Goal: Task Accomplishment & Management: Manage account settings

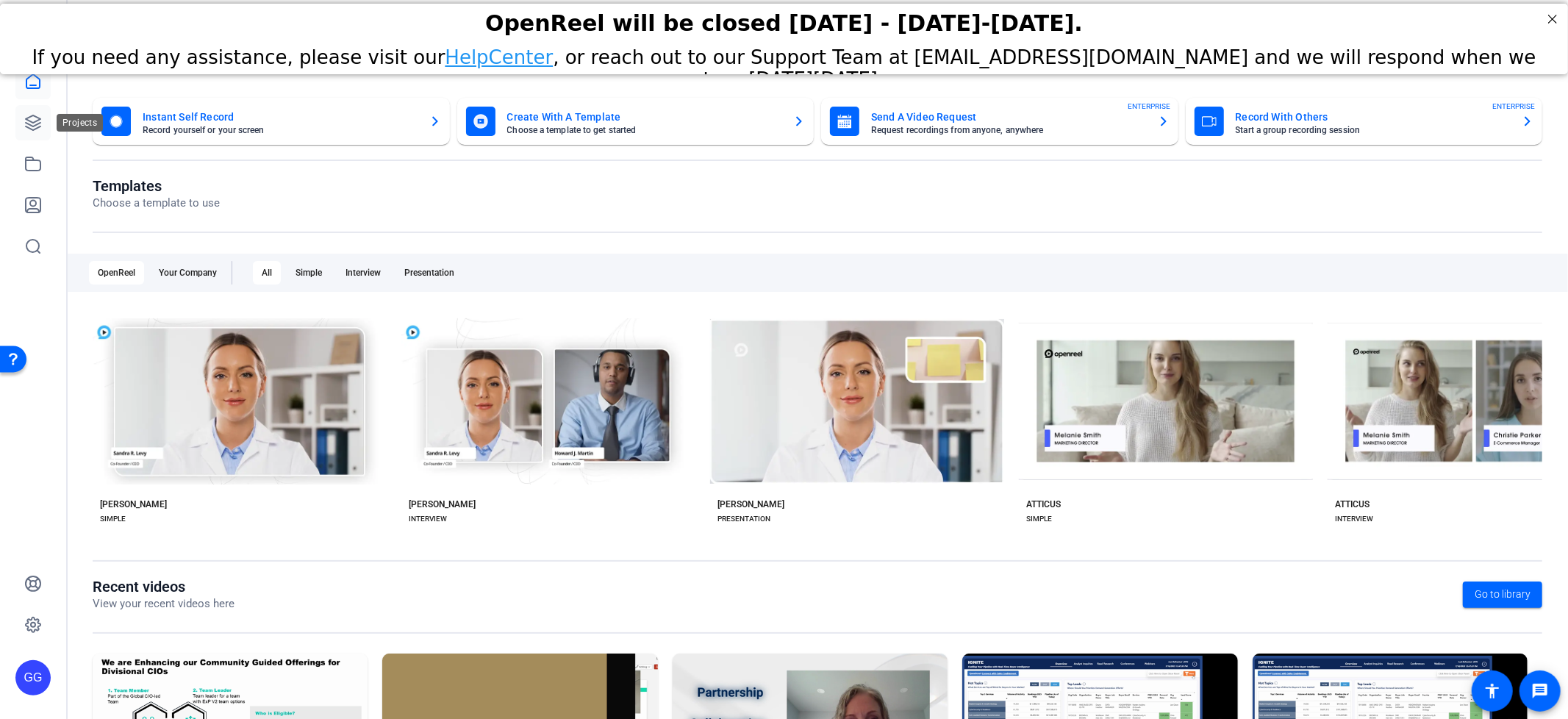
click at [30, 131] on icon at bounding box center [32, 122] width 17 height 17
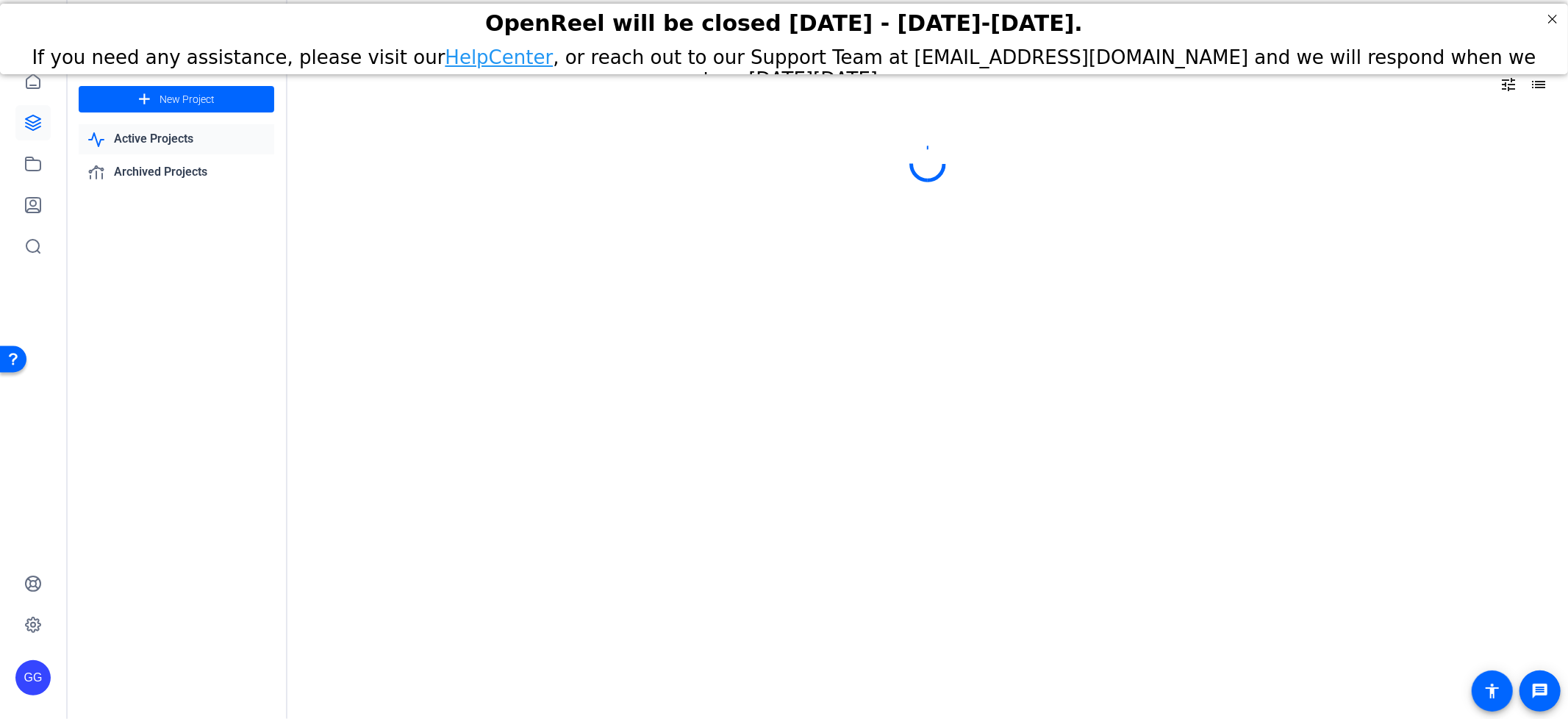
type input "[PERSON_NAME][EMAIL_ADDRESS][PERSON_NAME][PERSON_NAME][DOMAIN_NAME]"
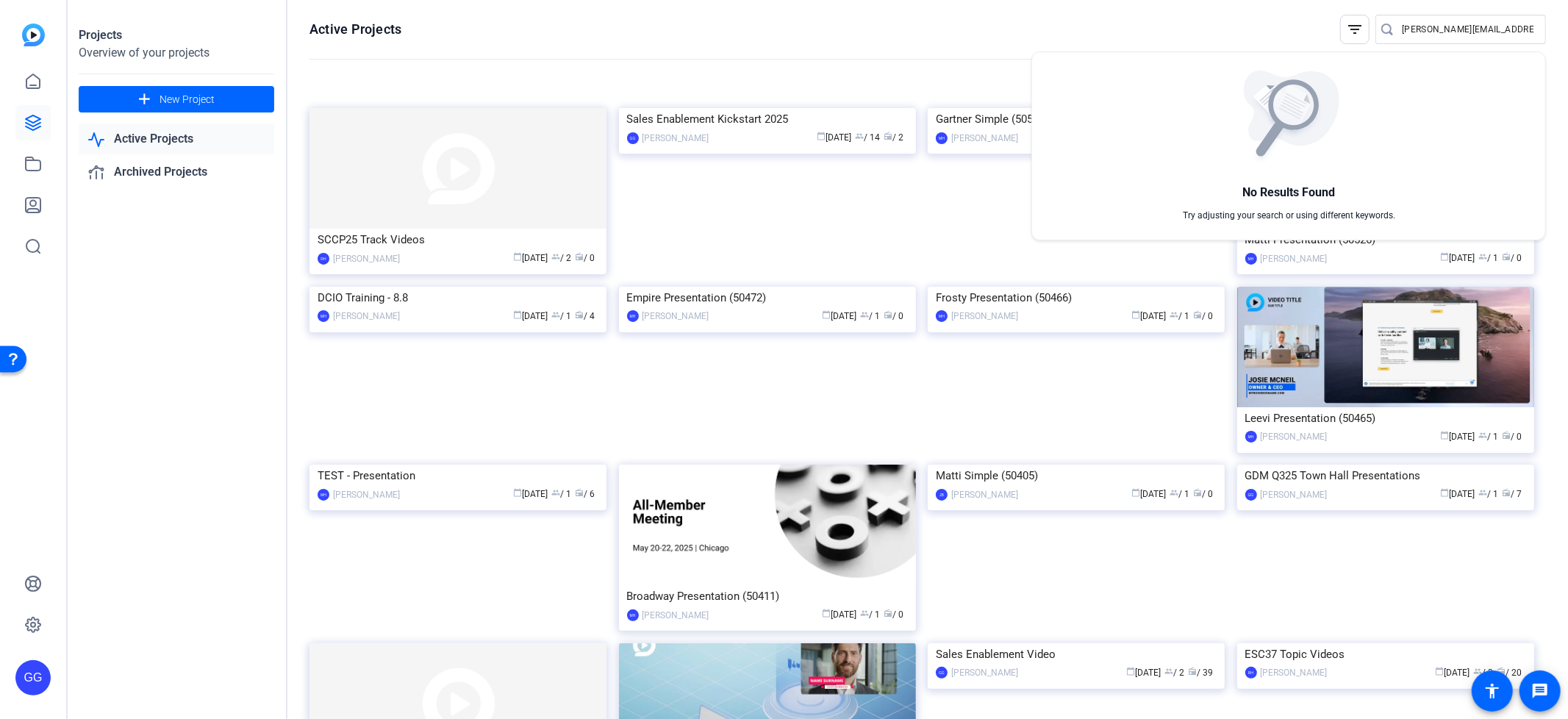
click at [225, 311] on div at bounding box center [784, 359] width 1568 height 719
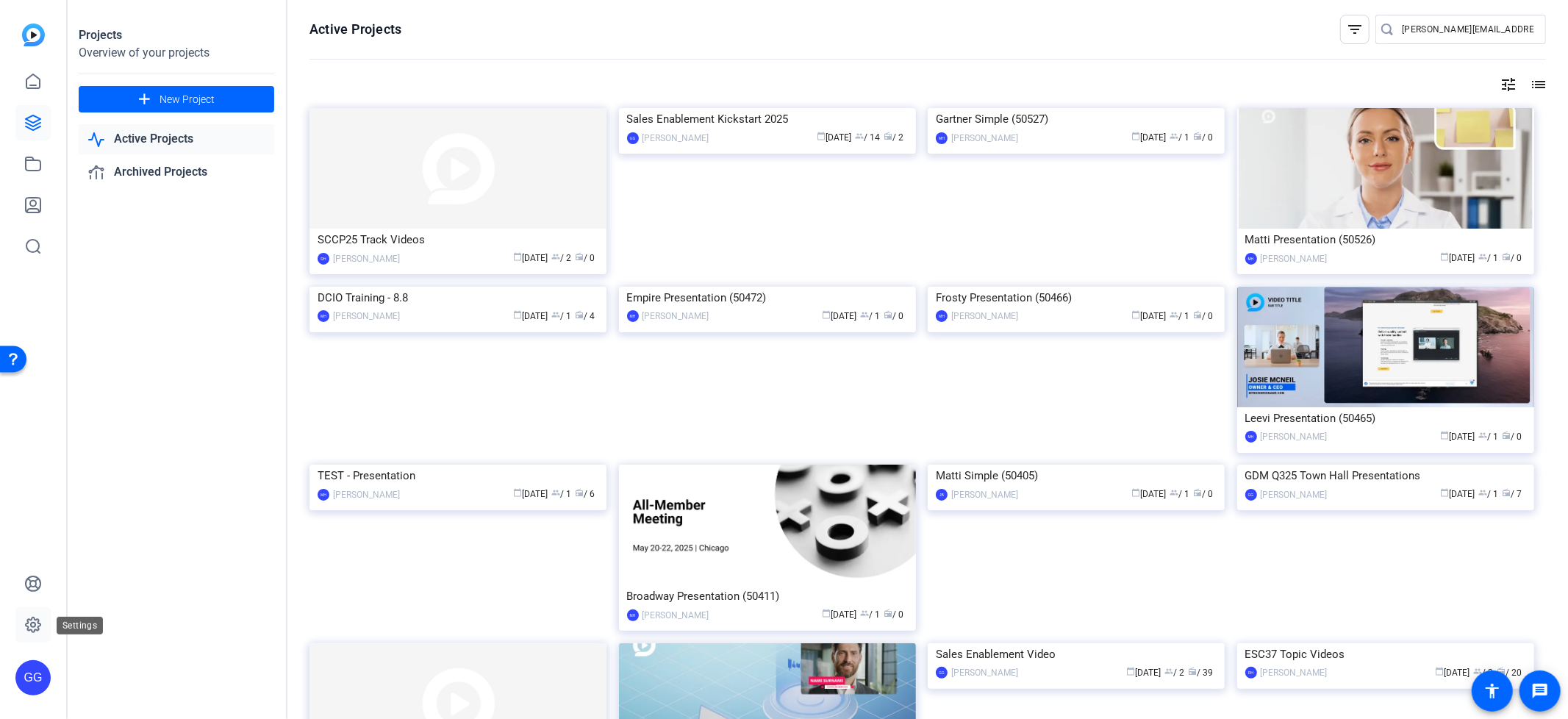
click at [41, 618] on icon at bounding box center [32, 624] width 17 height 17
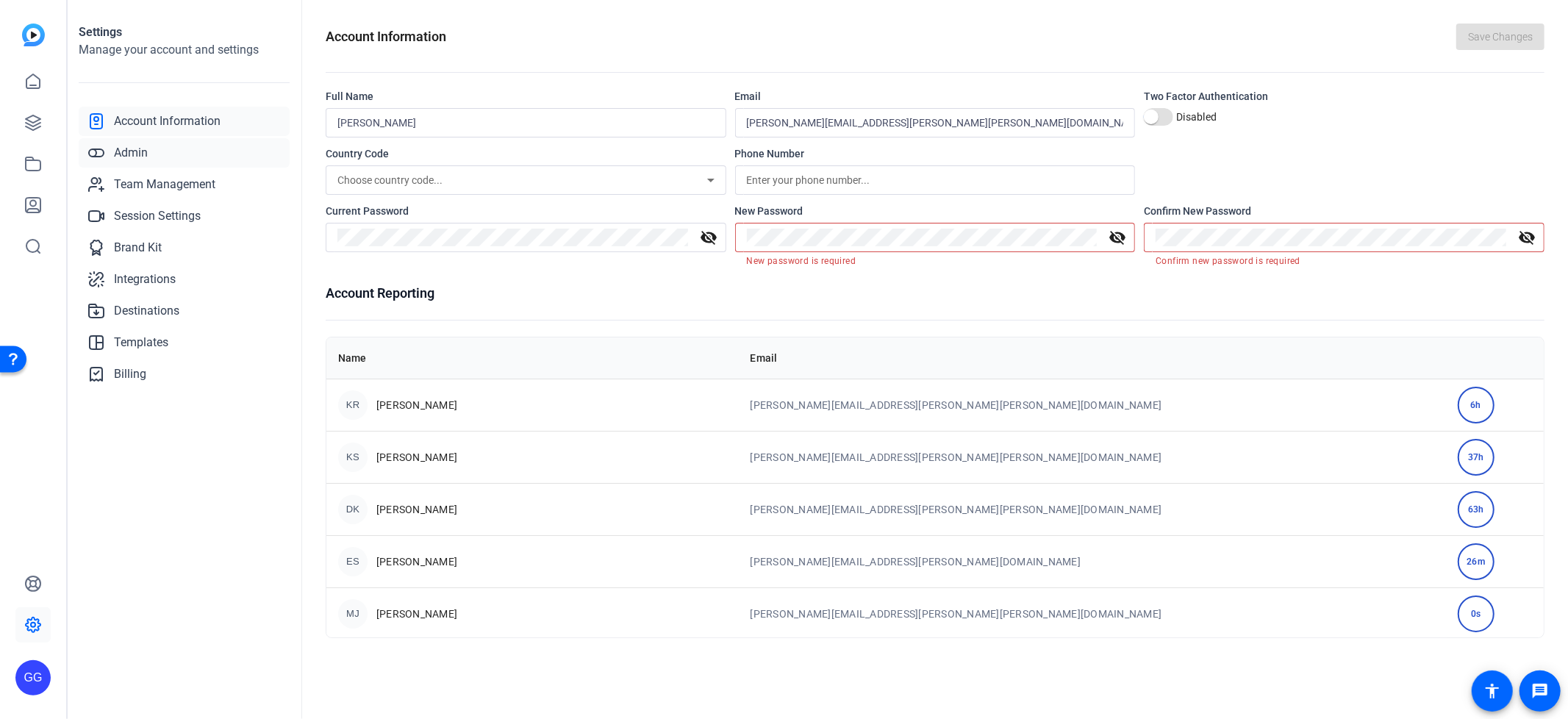
click at [130, 156] on span "Admin" at bounding box center [130, 153] width 33 height 17
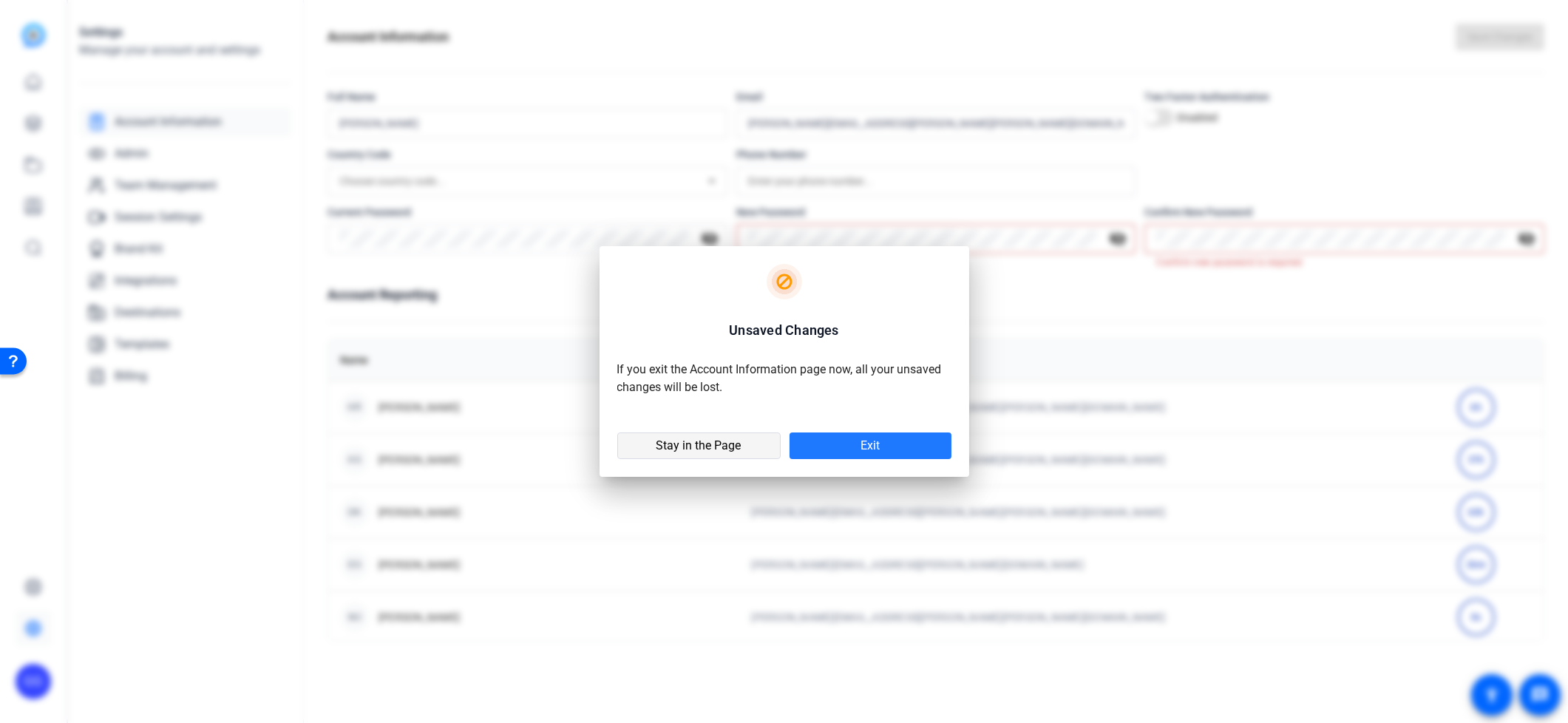
click at [737, 451] on button "Stay in the Page" at bounding box center [699, 446] width 163 height 27
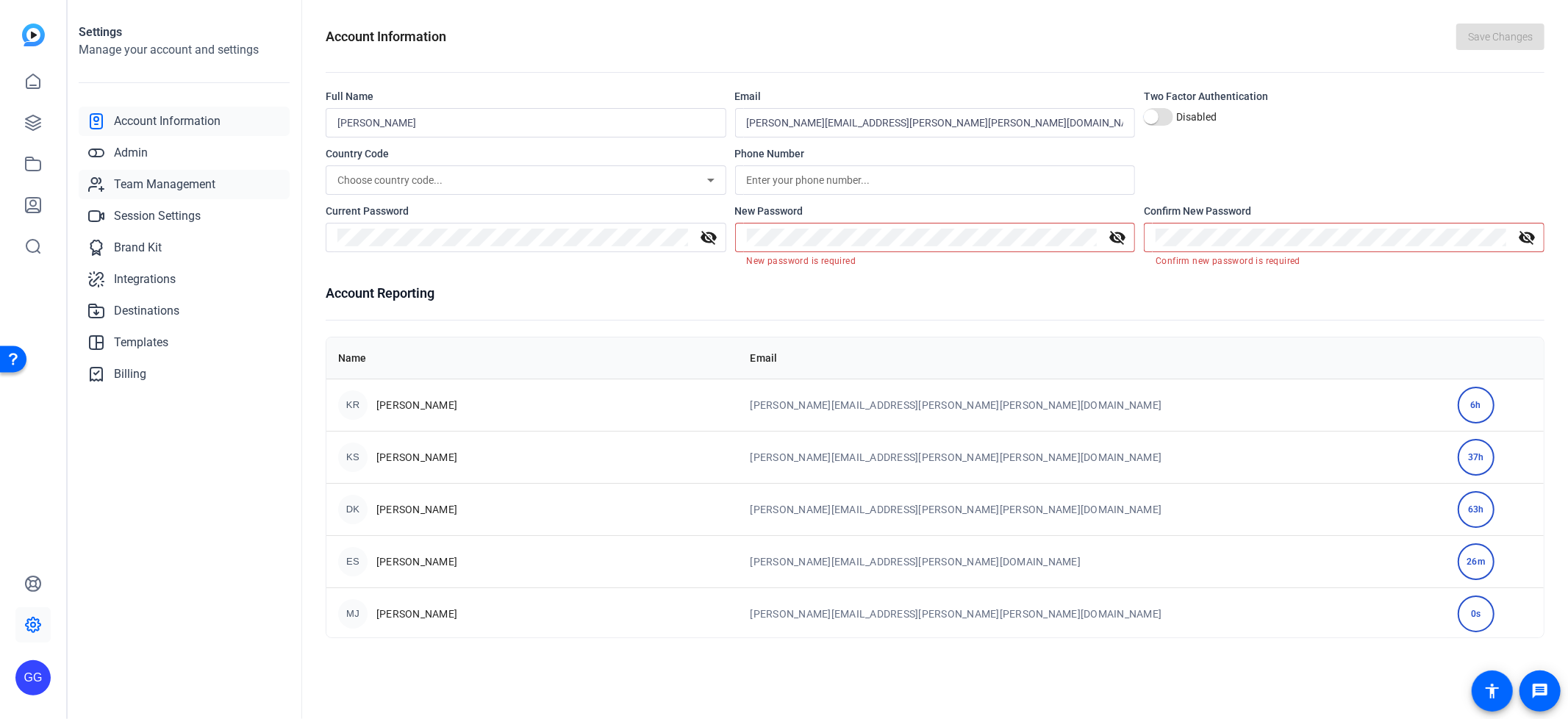
click at [164, 171] on link "Team Management" at bounding box center [183, 184] width 211 height 30
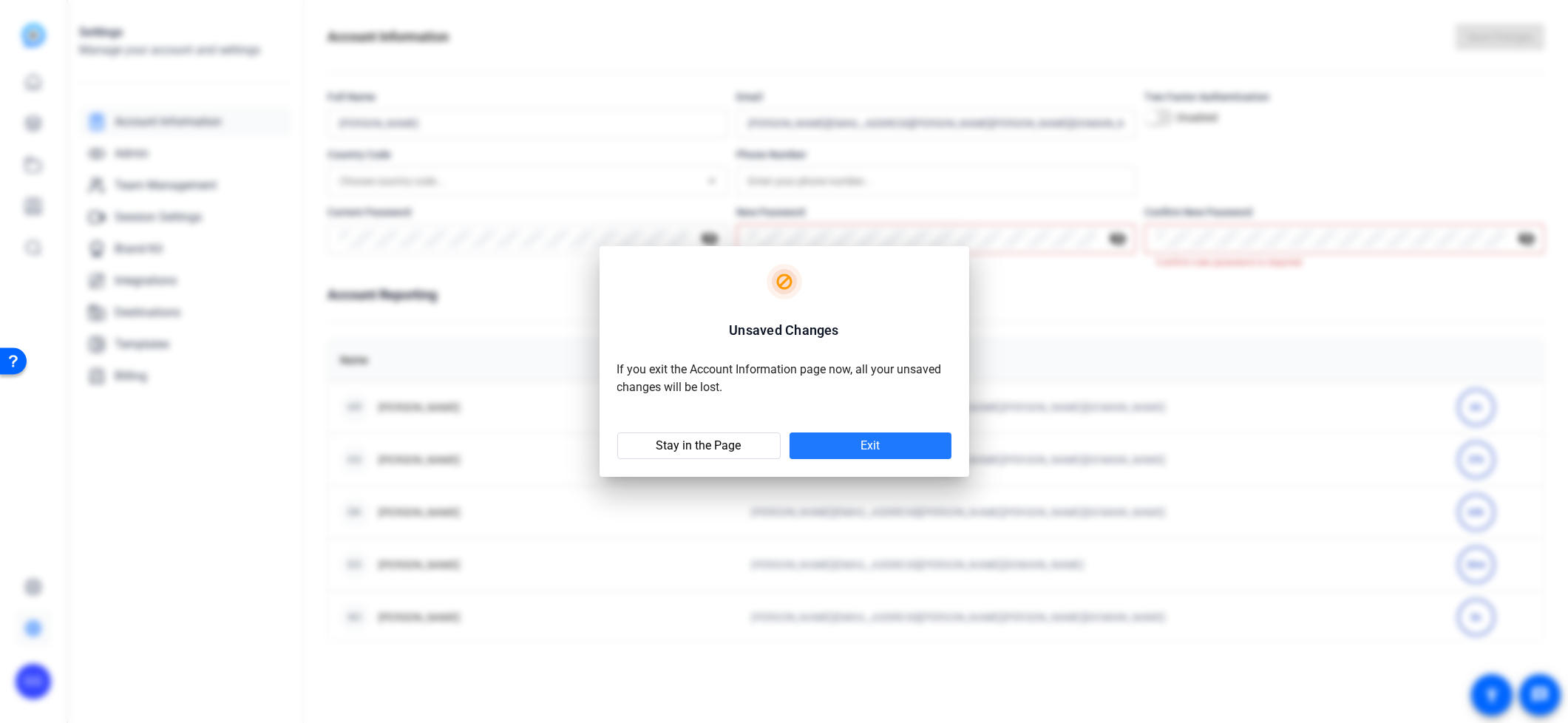
click at [860, 458] on span at bounding box center [870, 446] width 162 height 36
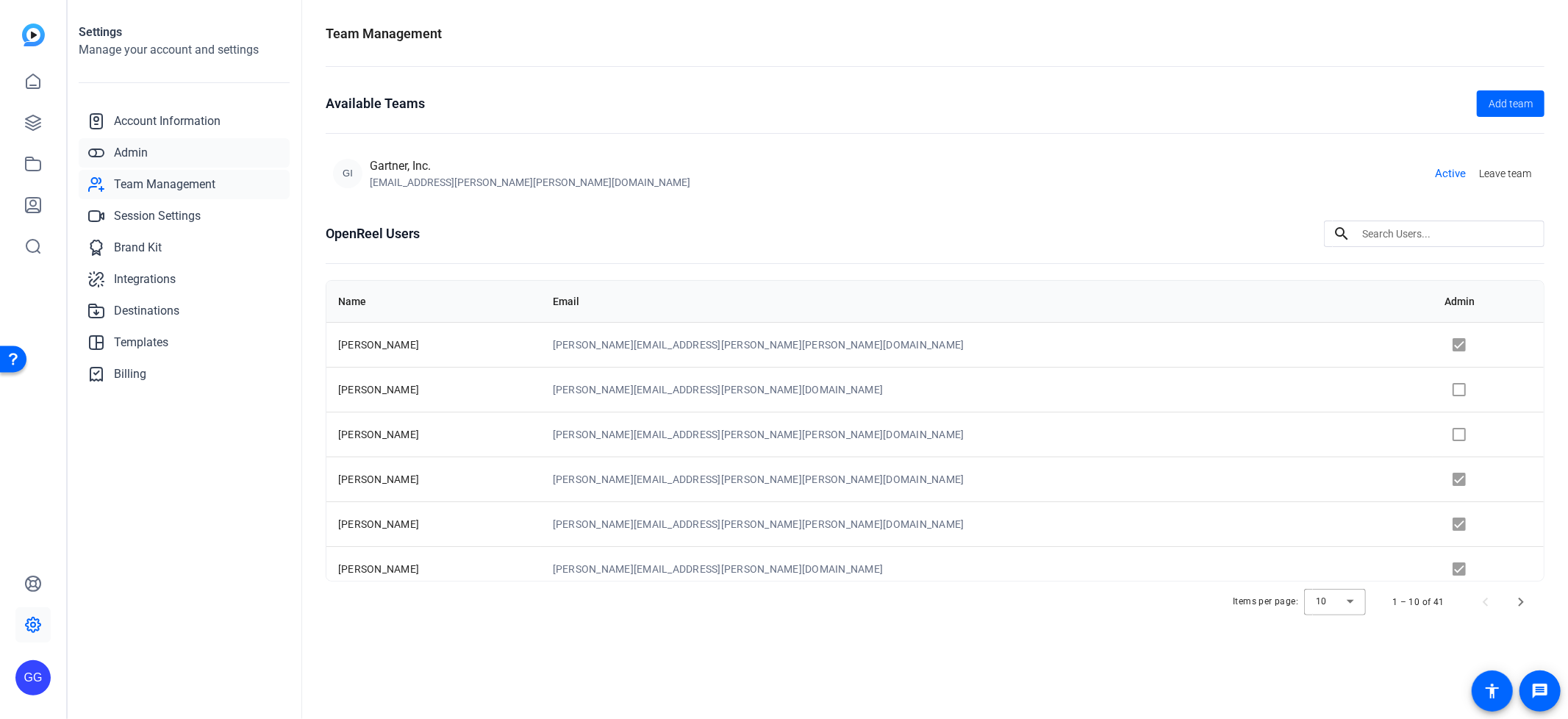
click at [126, 160] on span "Admin" at bounding box center [130, 153] width 33 height 17
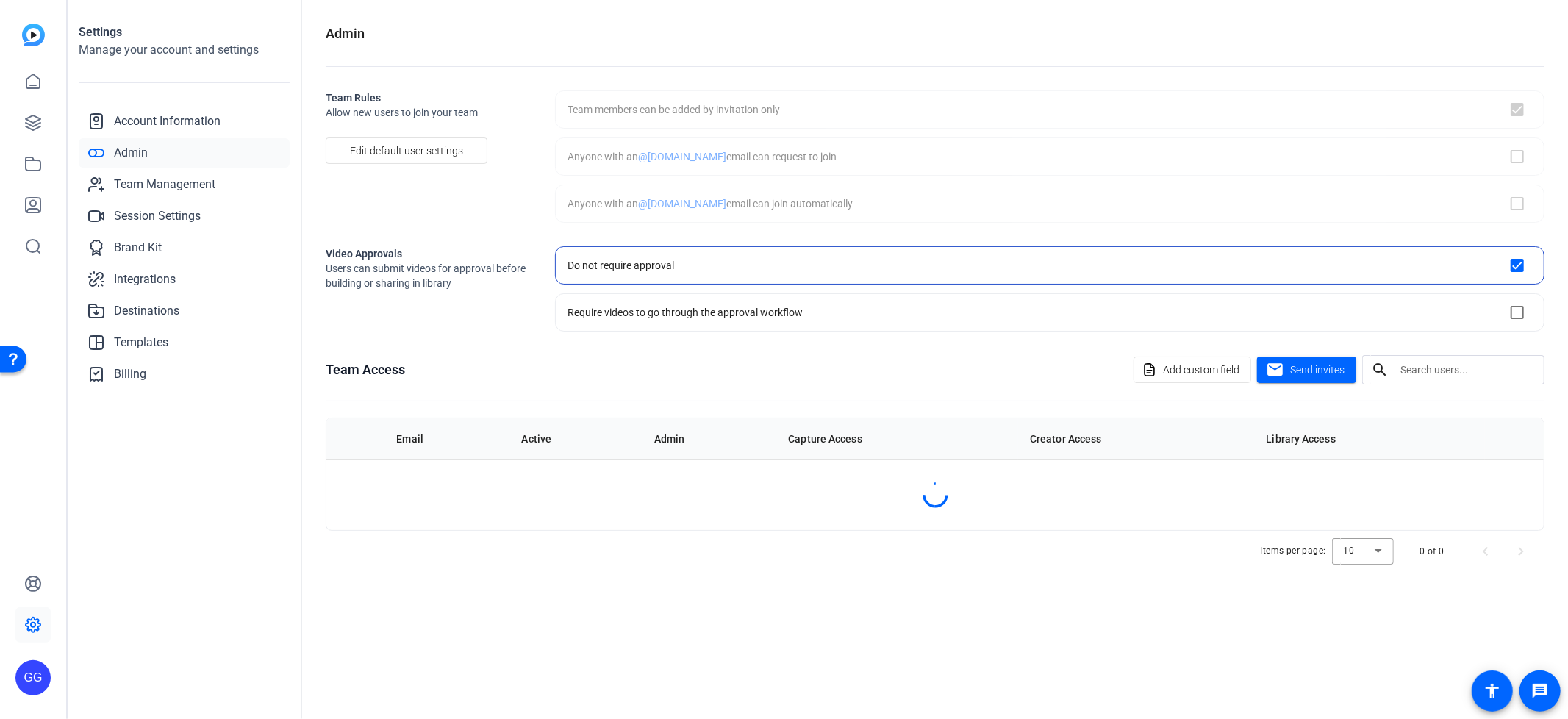
checkbox input "true"
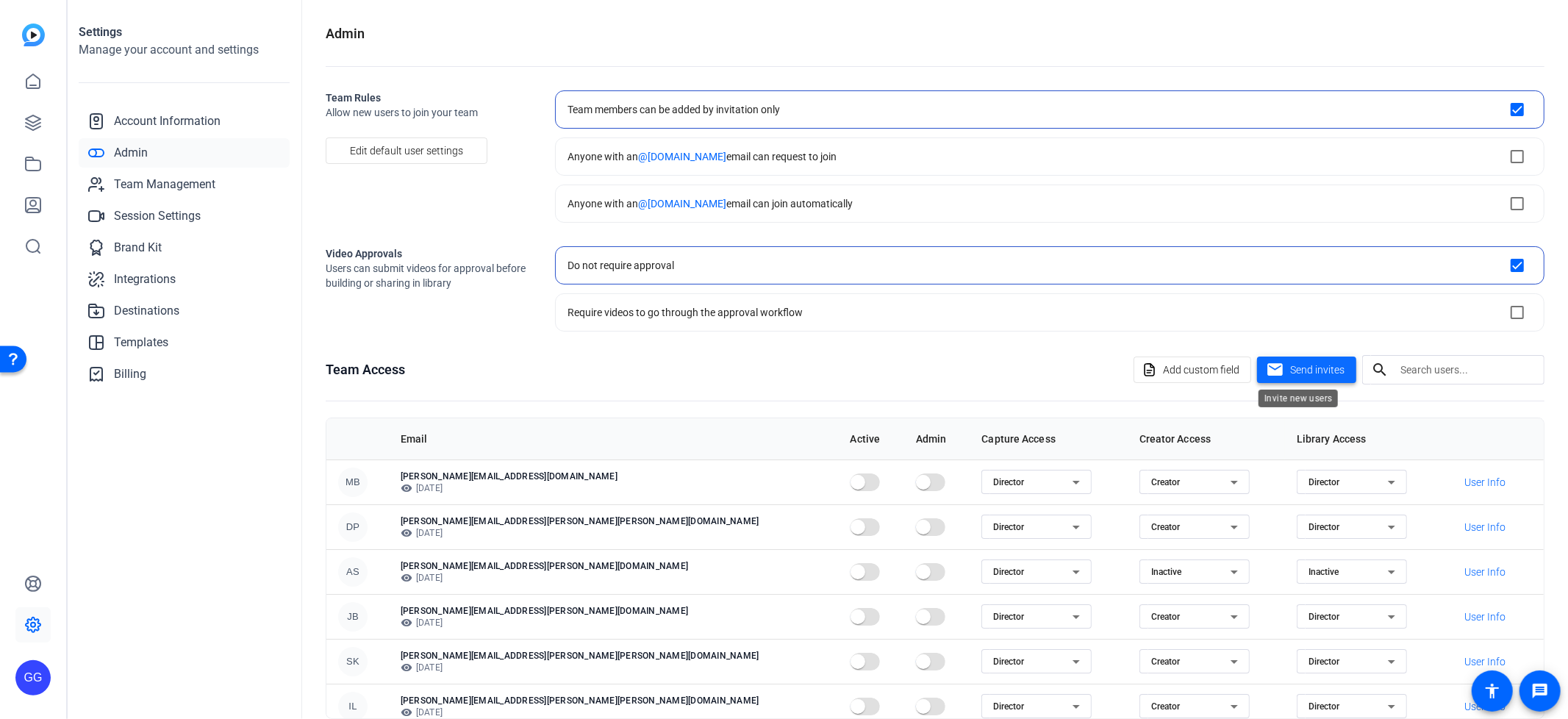
click at [1281, 380] on span at bounding box center [1307, 370] width 99 height 35
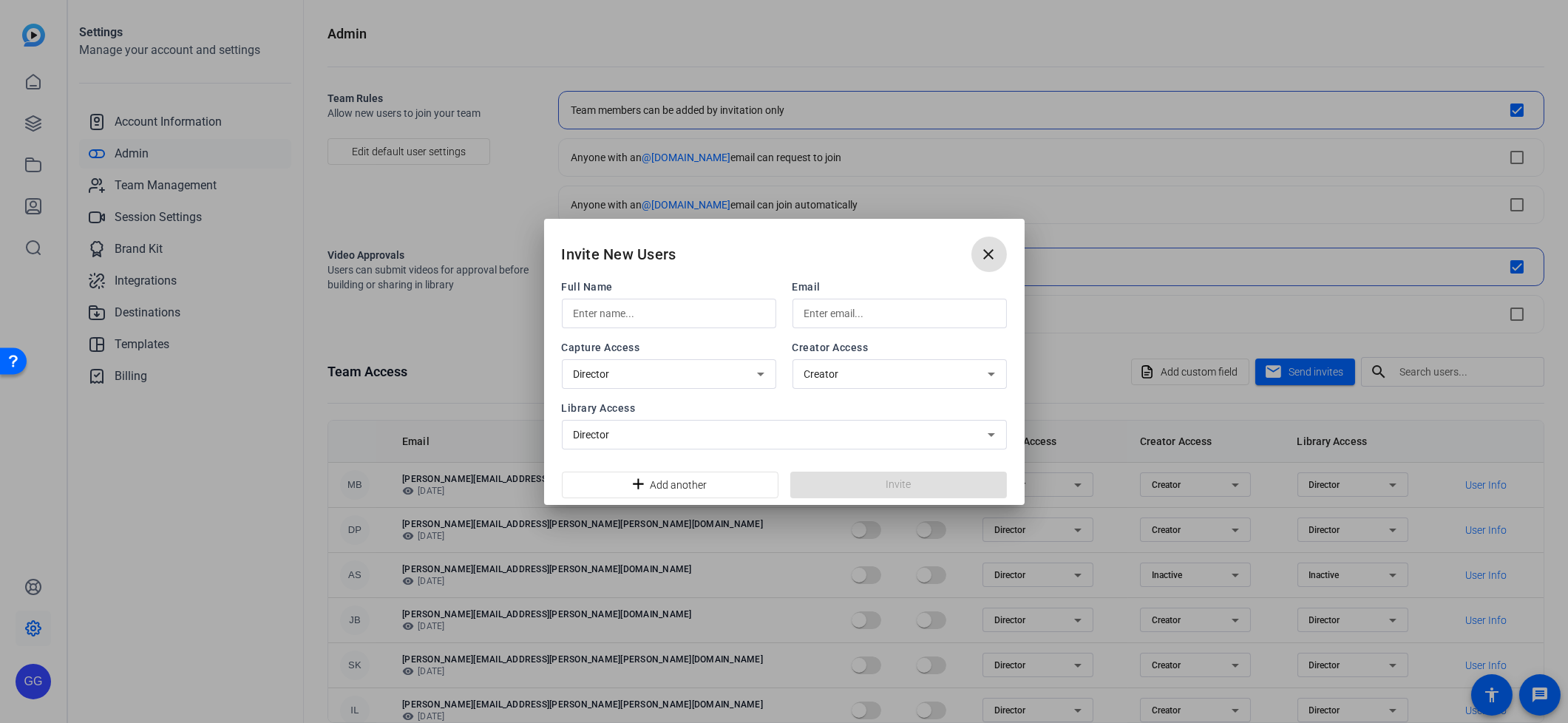
click at [644, 319] on input "text" at bounding box center [669, 313] width 191 height 17
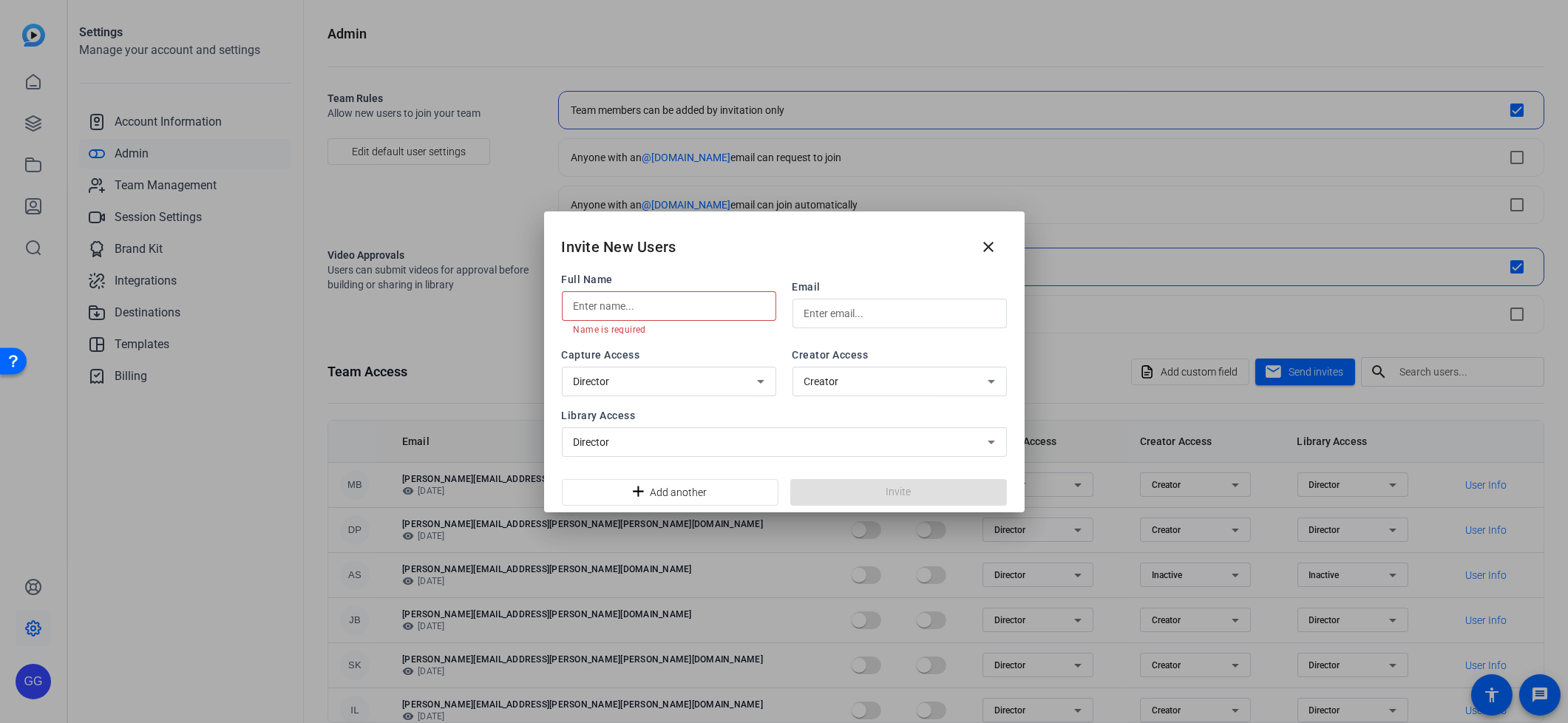
click at [658, 309] on input "text" at bounding box center [669, 306] width 191 height 17
paste input "[PERSON_NAME]"
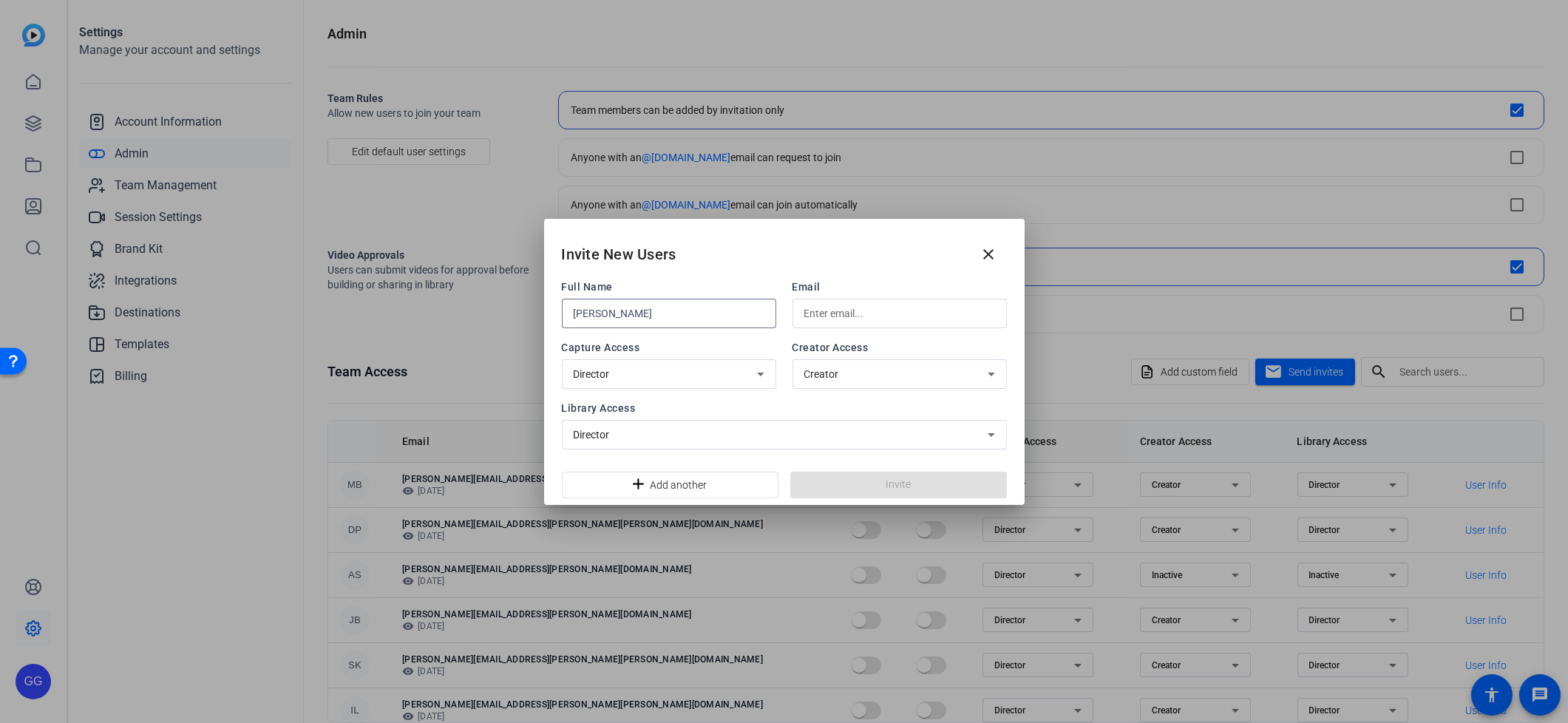
type input "[PERSON_NAME]"
click at [825, 308] on input "text" at bounding box center [900, 313] width 191 height 17
paste input "[PERSON_NAME][EMAIL_ADDRESS][PERSON_NAME][DOMAIN_NAME]"
type input "[PERSON_NAME][EMAIL_ADDRESS][PERSON_NAME][DOMAIN_NAME]"
click at [752, 381] on icon at bounding box center [760, 374] width 17 height 17
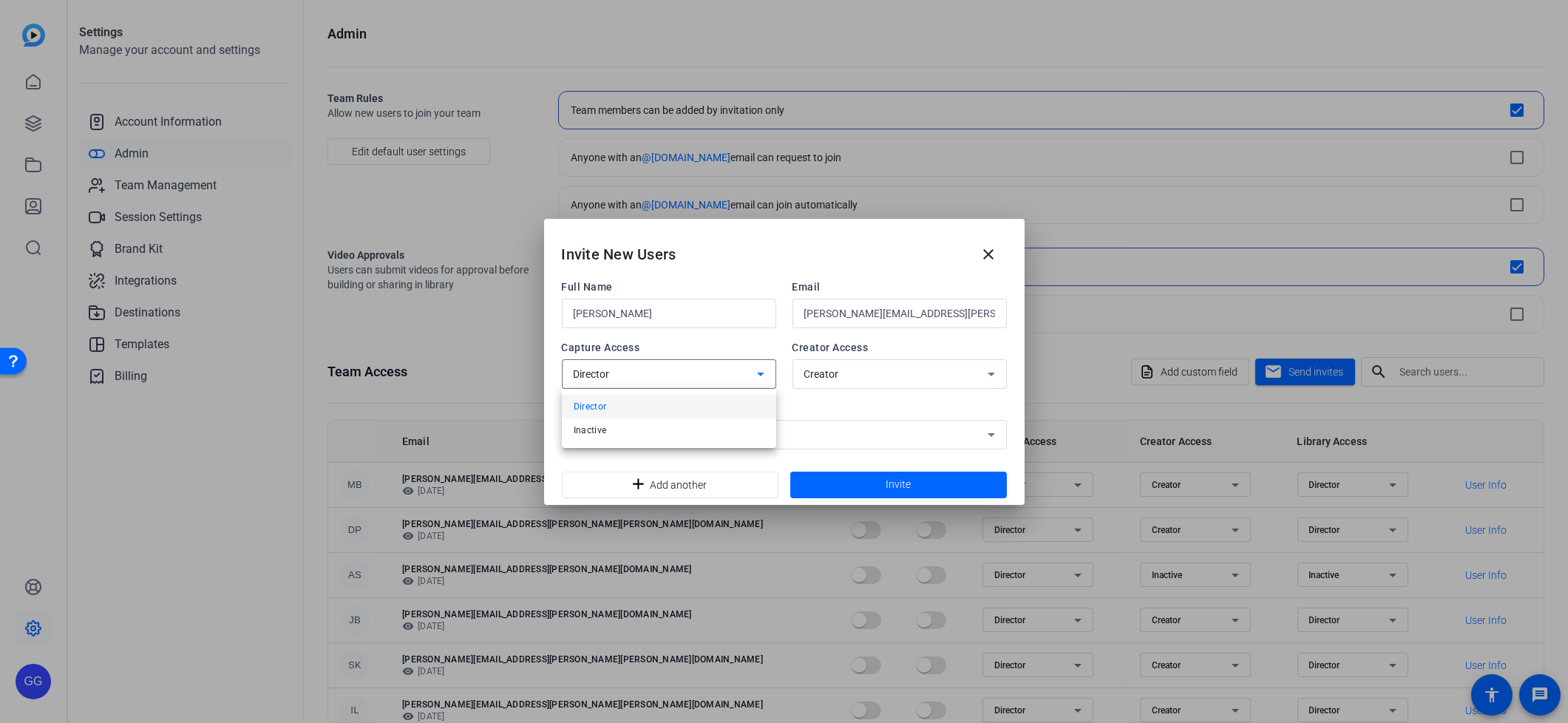
click at [757, 380] on div at bounding box center [784, 361] width 1568 height 723
click at [1001, 434] on div "Director" at bounding box center [784, 434] width 446 height 30
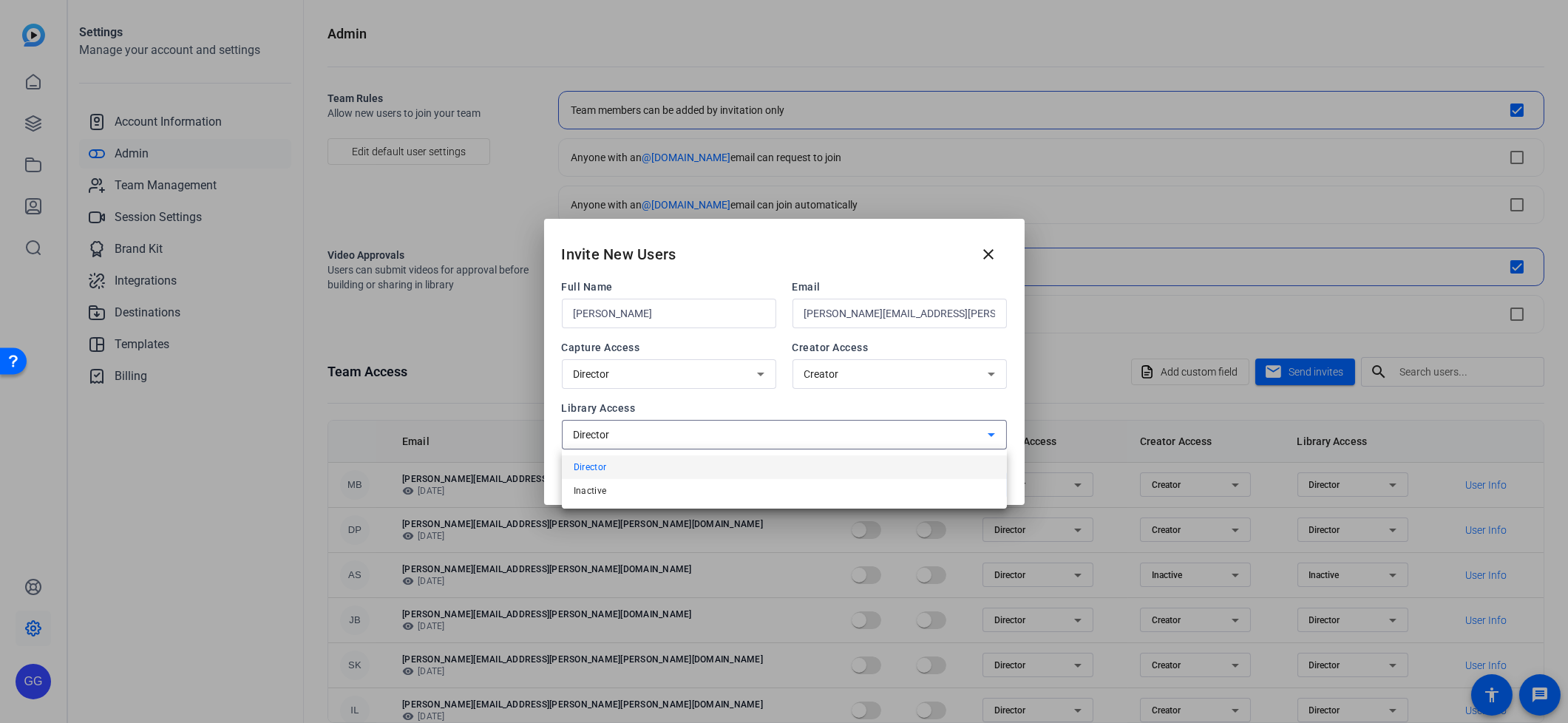
click at [996, 432] on div at bounding box center [784, 361] width 1568 height 723
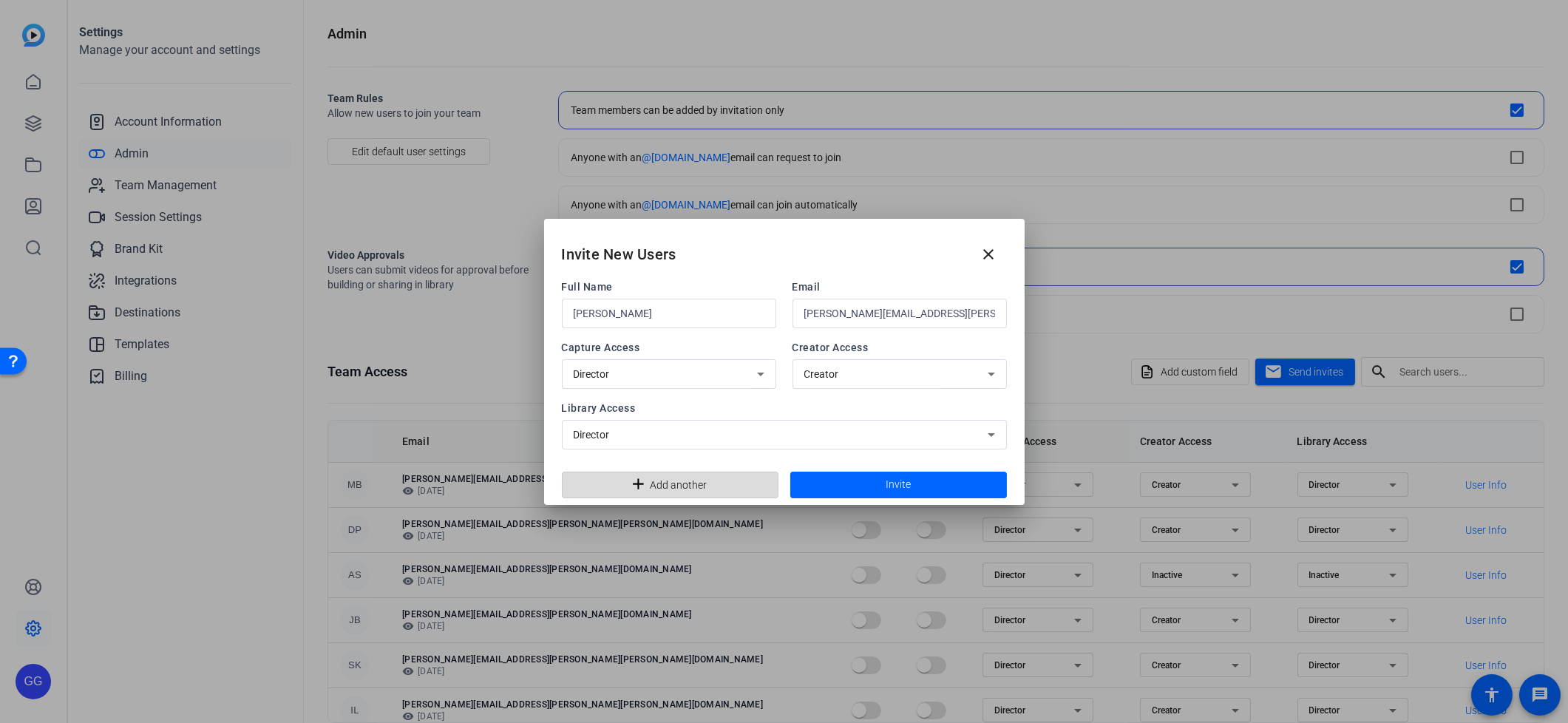
click at [673, 478] on span "Add another" at bounding box center [679, 484] width 57 height 28
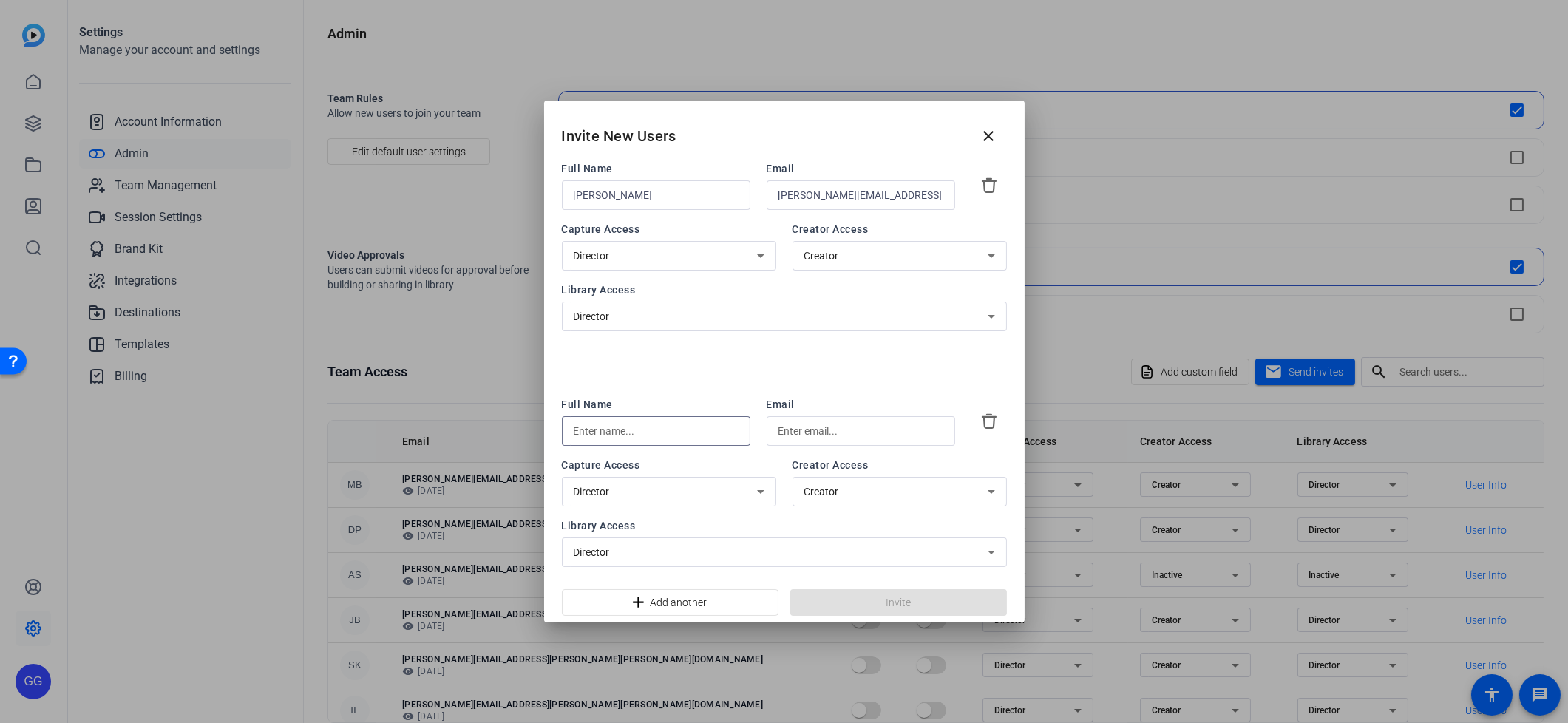
click at [648, 434] on input "text" at bounding box center [657, 431] width 165 height 17
paste input "[PERSON_NAME]"
type input "[PERSON_NAME]"
click at [795, 431] on input "text" at bounding box center [861, 431] width 165 height 17
paste input "[PERSON_NAME][DOMAIN_NAME][EMAIL_ADDRESS][PERSON_NAME][DOMAIN_NAME]"
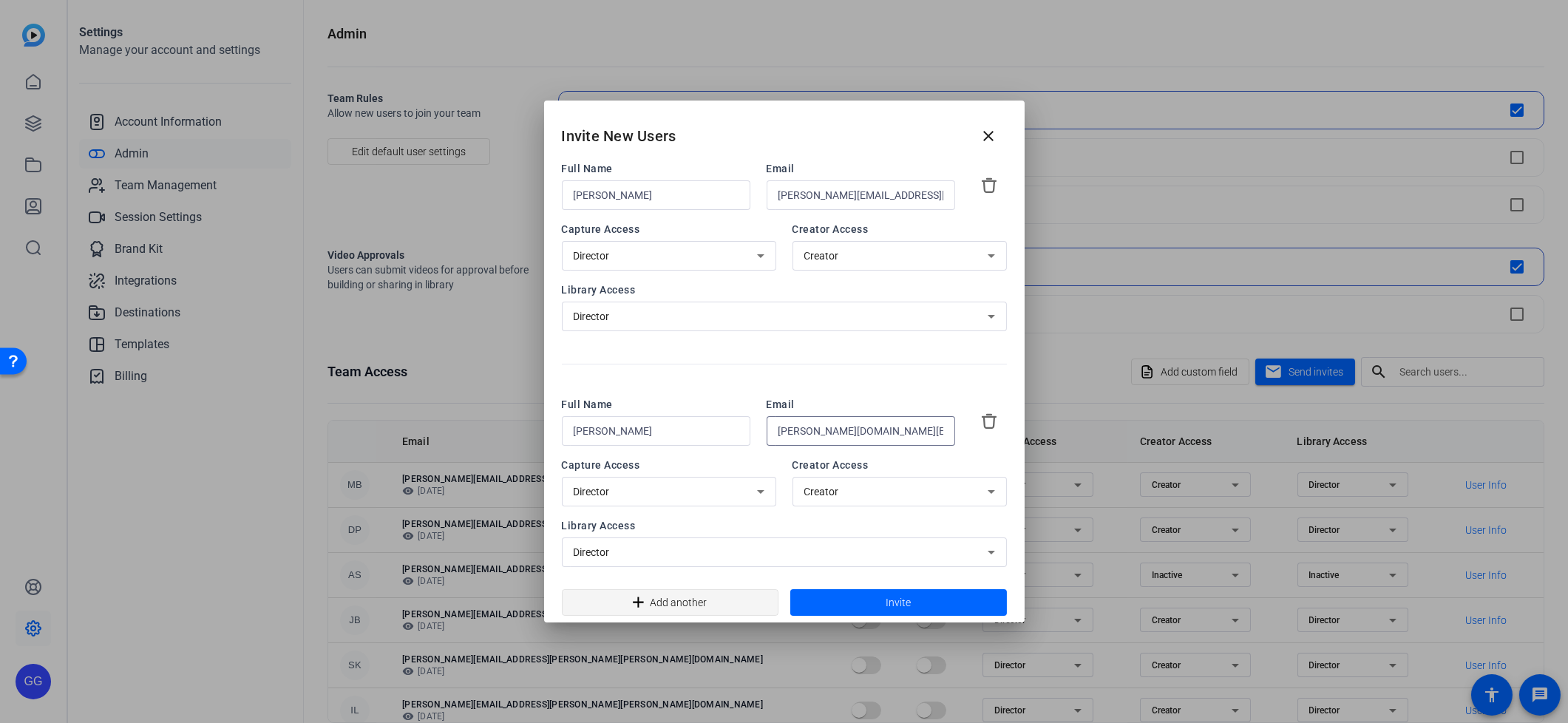
type input "[PERSON_NAME][DOMAIN_NAME][EMAIL_ADDRESS][PERSON_NAME][DOMAIN_NAME]"
click at [674, 605] on span "Add another" at bounding box center [679, 602] width 57 height 28
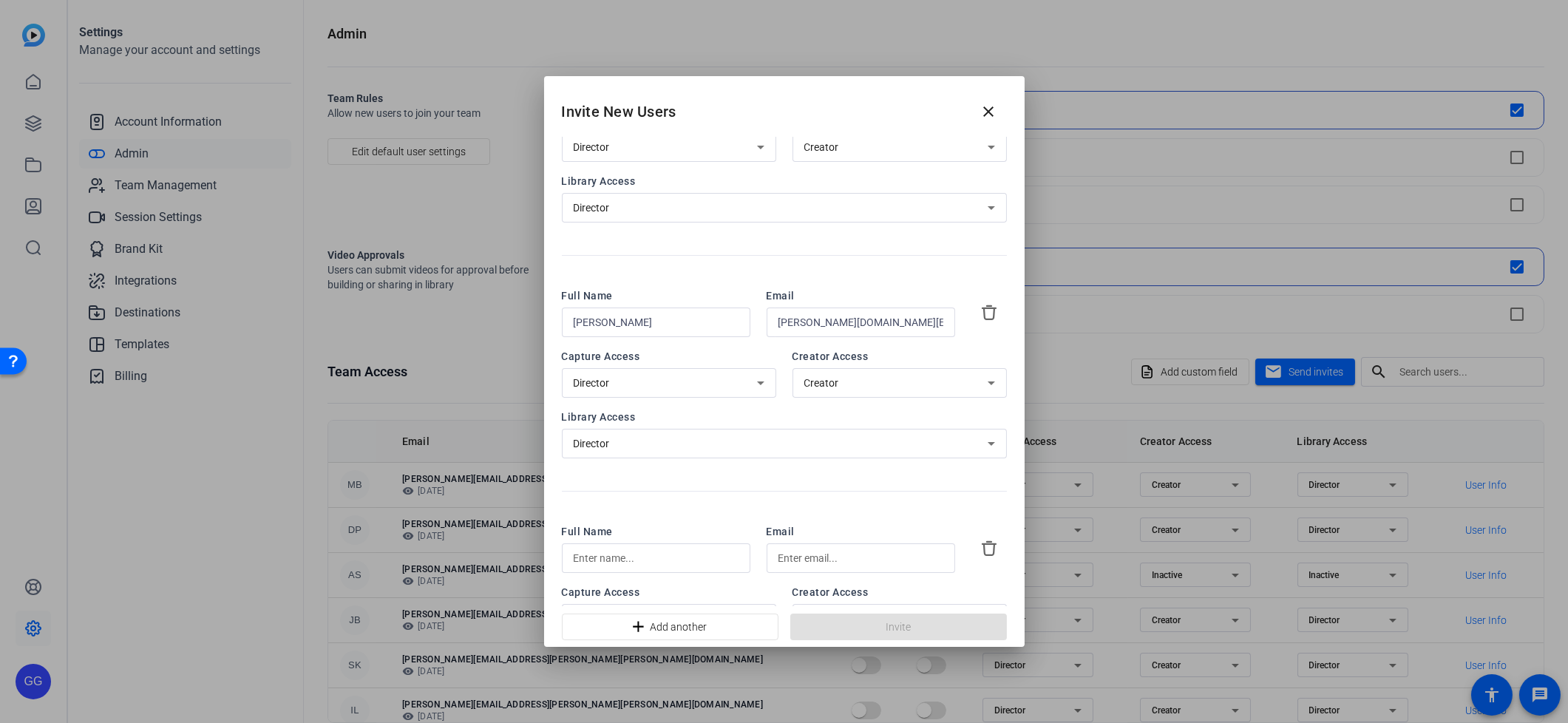
scroll to position [185, 0]
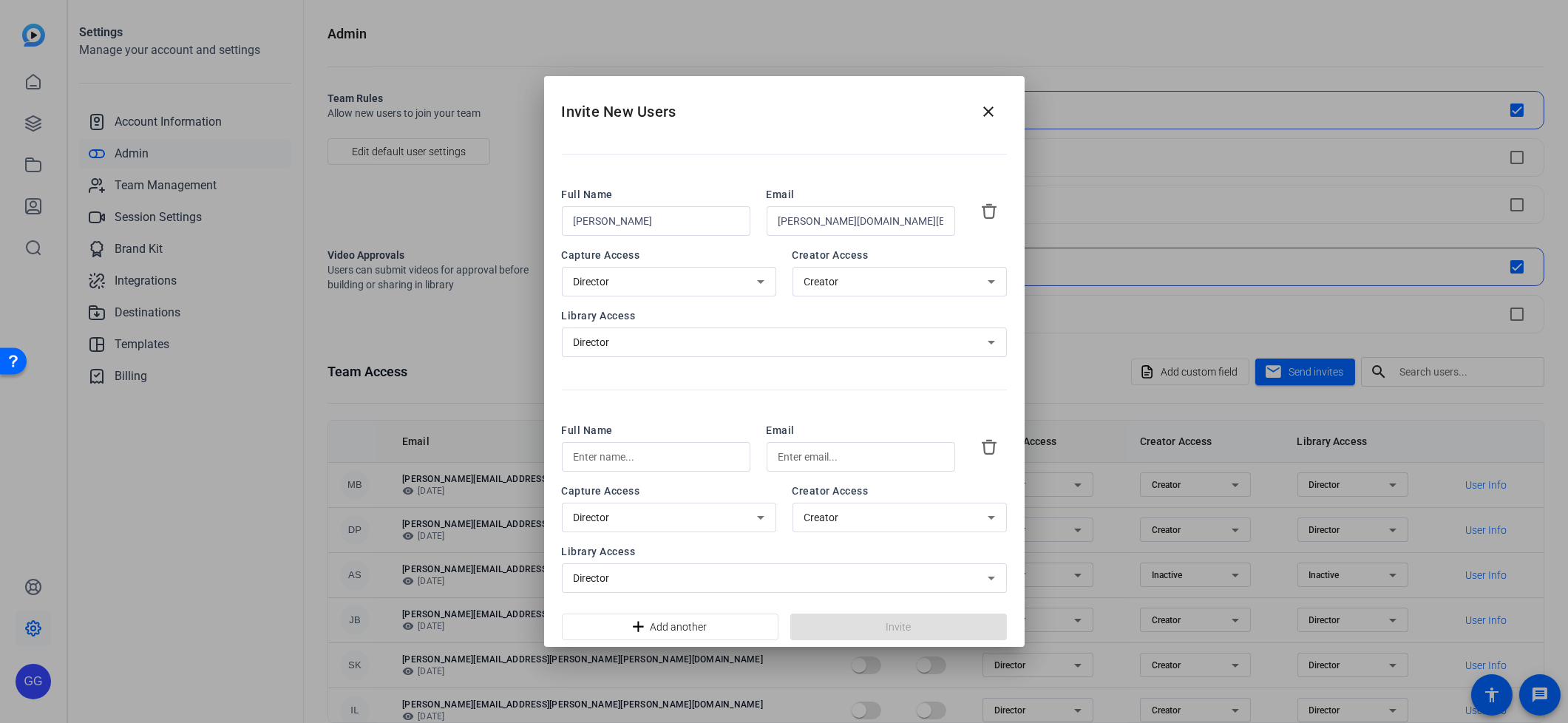
click at [610, 449] on input "text" at bounding box center [657, 457] width 165 height 17
paste input "[PERSON_NAME]"
drag, startPoint x: 646, startPoint y: 456, endPoint x: 601, endPoint y: 454, distance: 45.0
click at [601, 454] on input "[PERSON_NAME]" at bounding box center [657, 457] width 165 height 17
type input "[PERSON_NAME]"
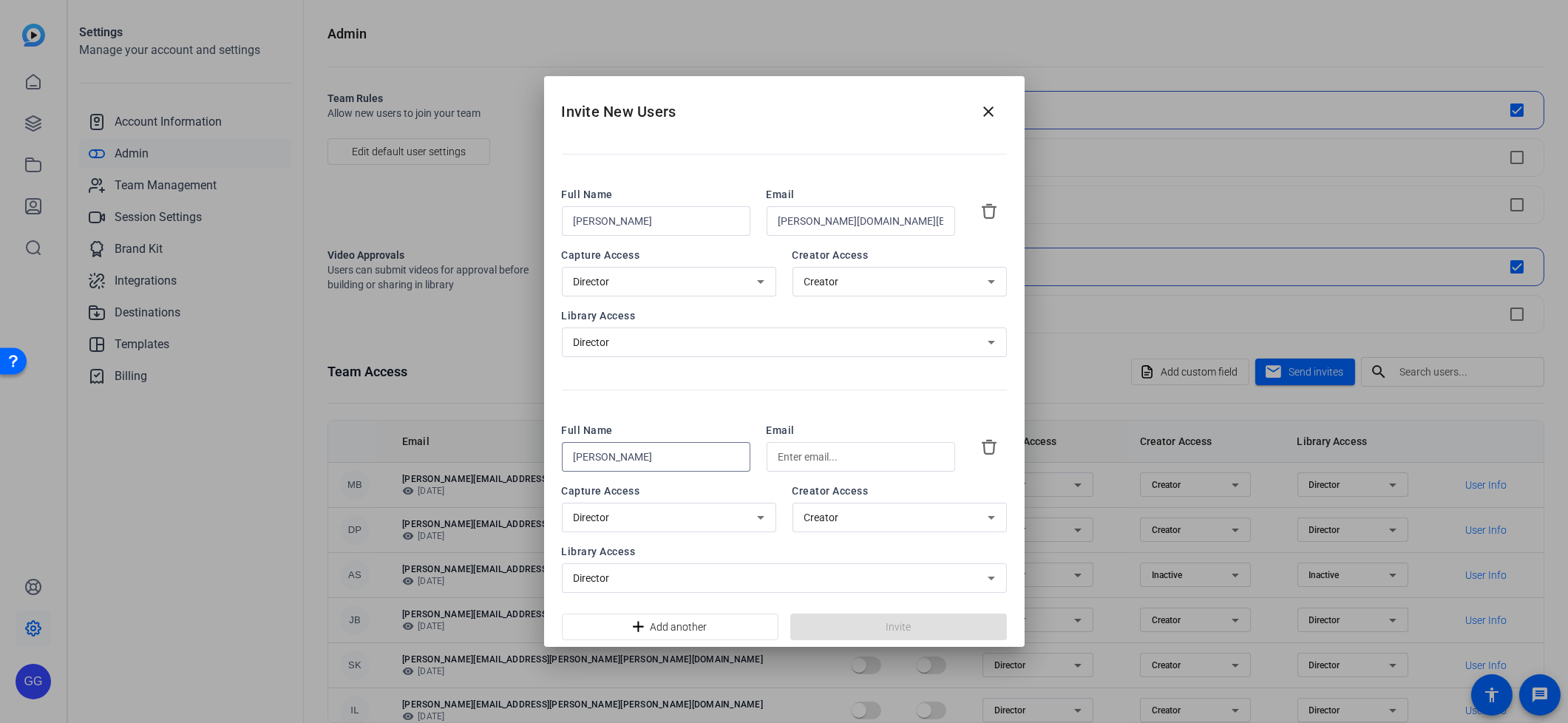
click at [846, 455] on input "text" at bounding box center [861, 457] width 165 height 17
paste input "[PERSON_NAME][EMAIL_ADDRESS][PERSON_NAME][PERSON_NAME][DOMAIN_NAME]"
type input "[PERSON_NAME][EMAIL_ADDRESS][PERSON_NAME][PERSON_NAME][DOMAIN_NAME]"
click at [923, 624] on span at bounding box center [899, 626] width 217 height 36
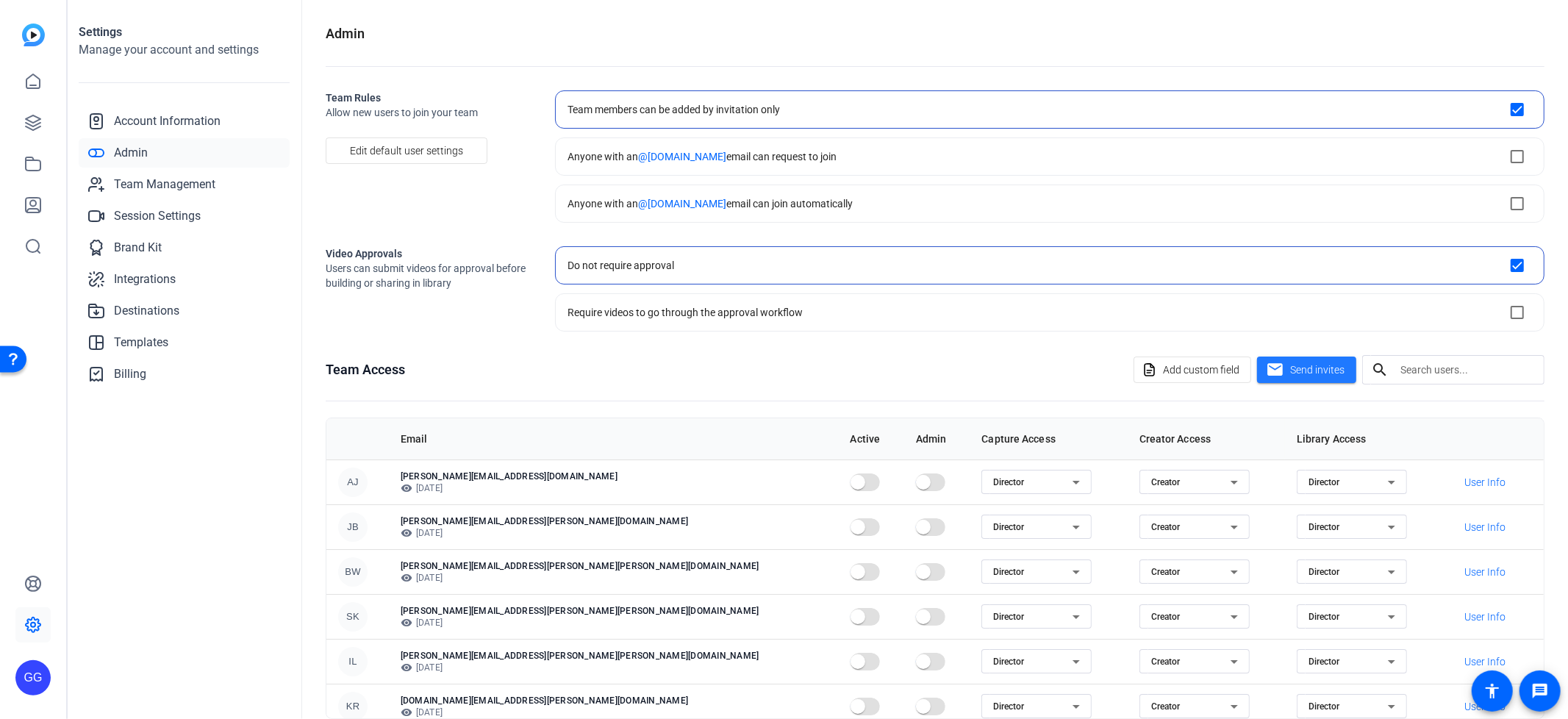
drag, startPoint x: 540, startPoint y: 350, endPoint x: 529, endPoint y: 335, distance: 18.6
click at [540, 349] on openreel-admin "Admin Team Rules Allow new users to join your team Edit default user settings T…" at bounding box center [935, 392] width 1219 height 737
click at [36, 115] on icon at bounding box center [32, 122] width 17 height 17
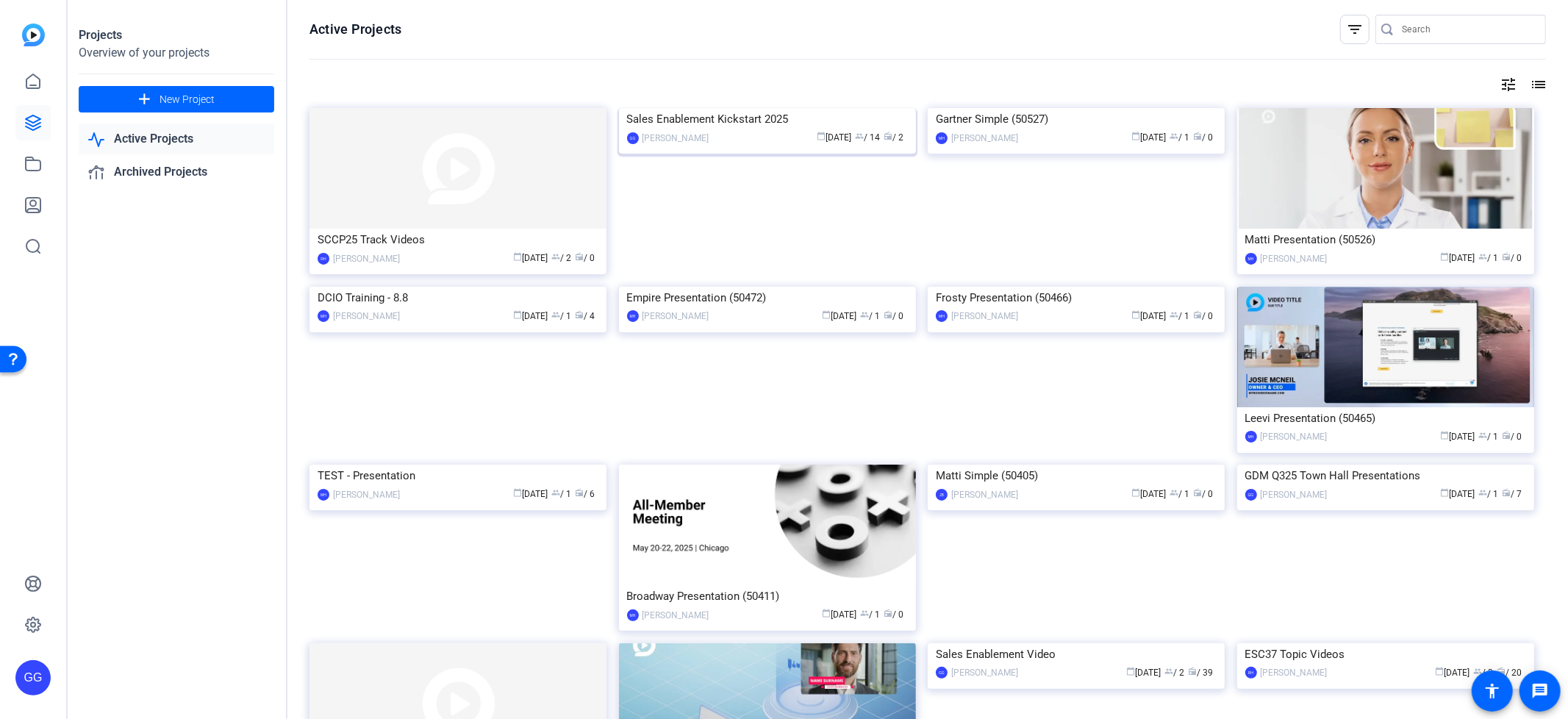
click at [711, 130] on div "Sales Enablement Kickstart 2025" at bounding box center [768, 118] width 281 height 22
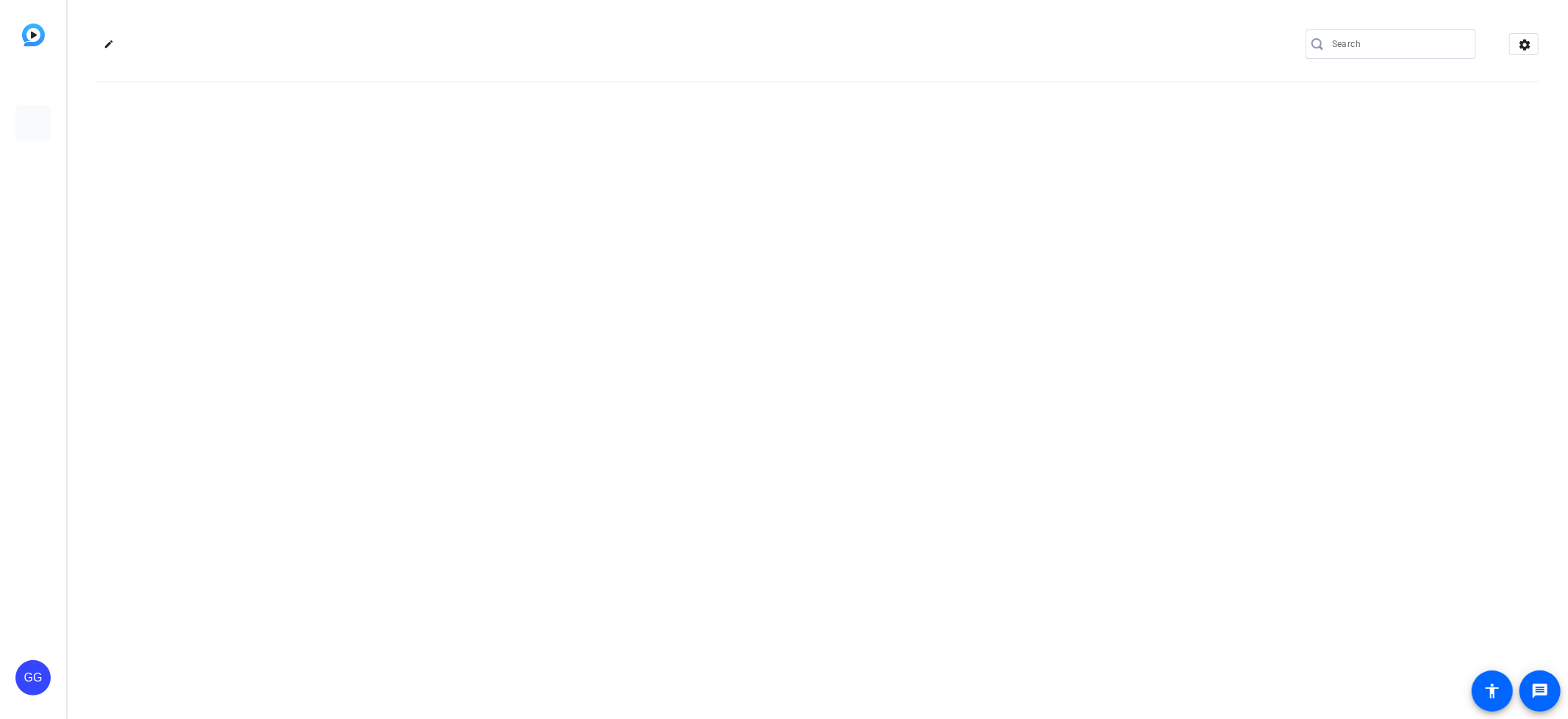
type input "[PERSON_NAME][EMAIL_ADDRESS][PERSON_NAME][PERSON_NAME][DOMAIN_NAME]"
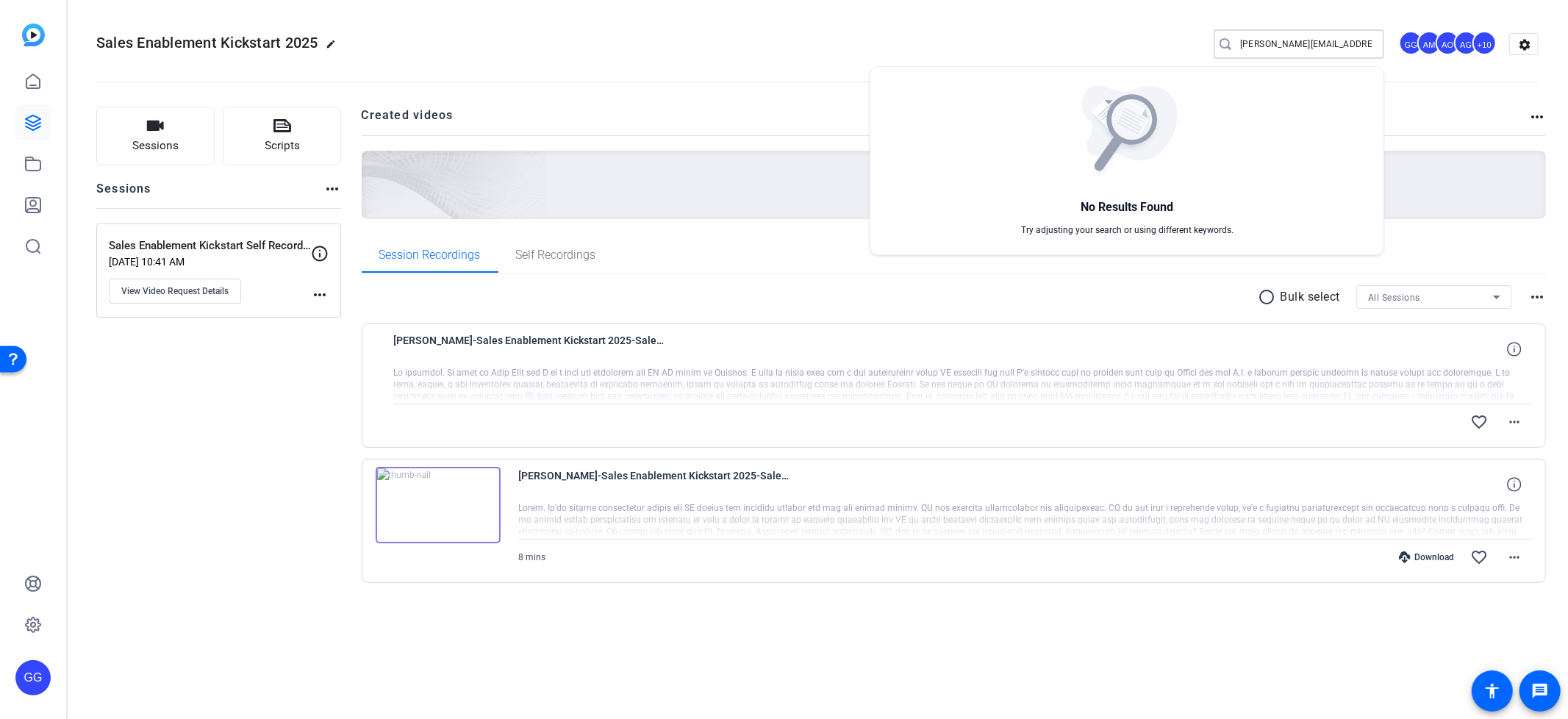
click at [858, 253] on div at bounding box center [784, 359] width 1568 height 719
click at [586, 261] on div at bounding box center [784, 359] width 1568 height 719
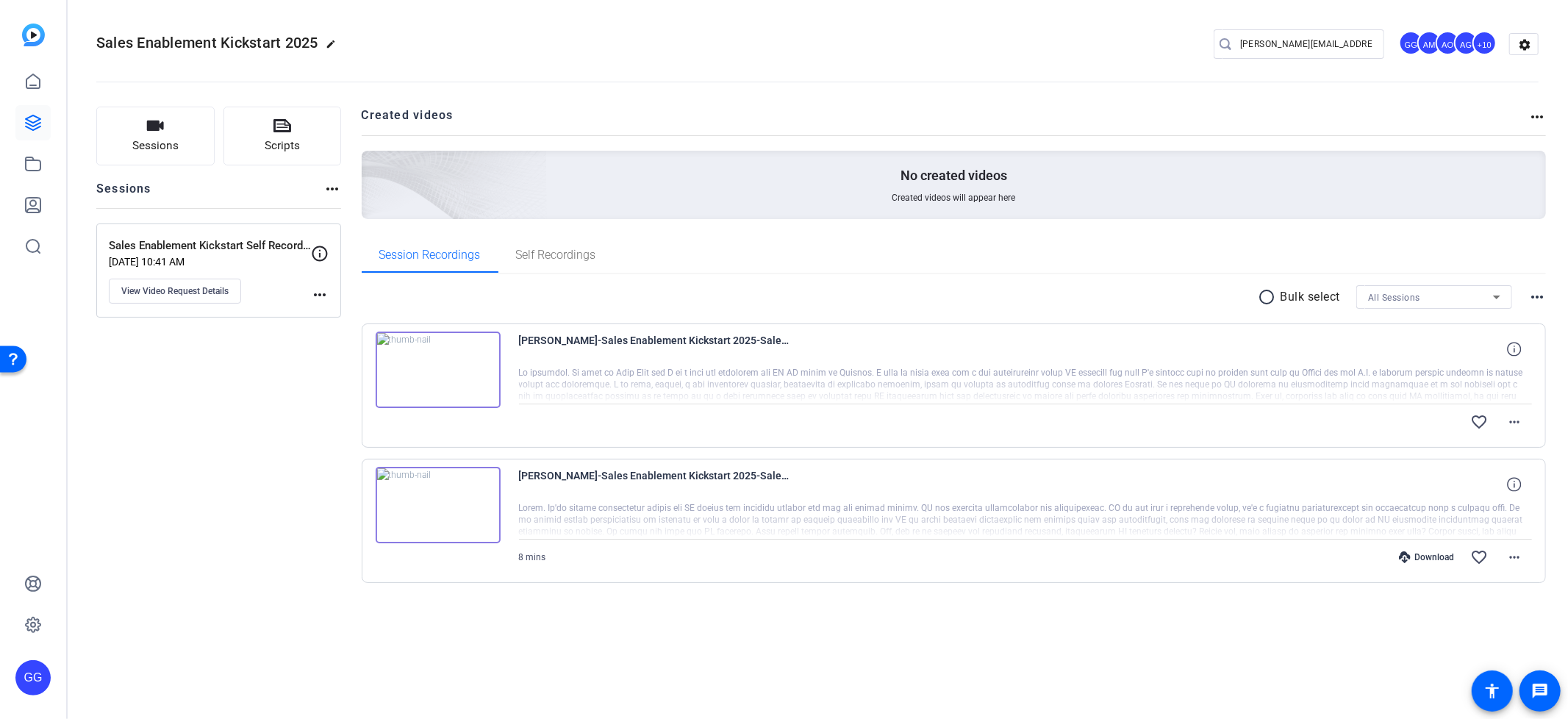
click at [695, 261] on div "Session Recordings Self Recordings" at bounding box center [954, 255] width 1185 height 35
click at [33, 623] on icon at bounding box center [32, 624] width 5 height 5
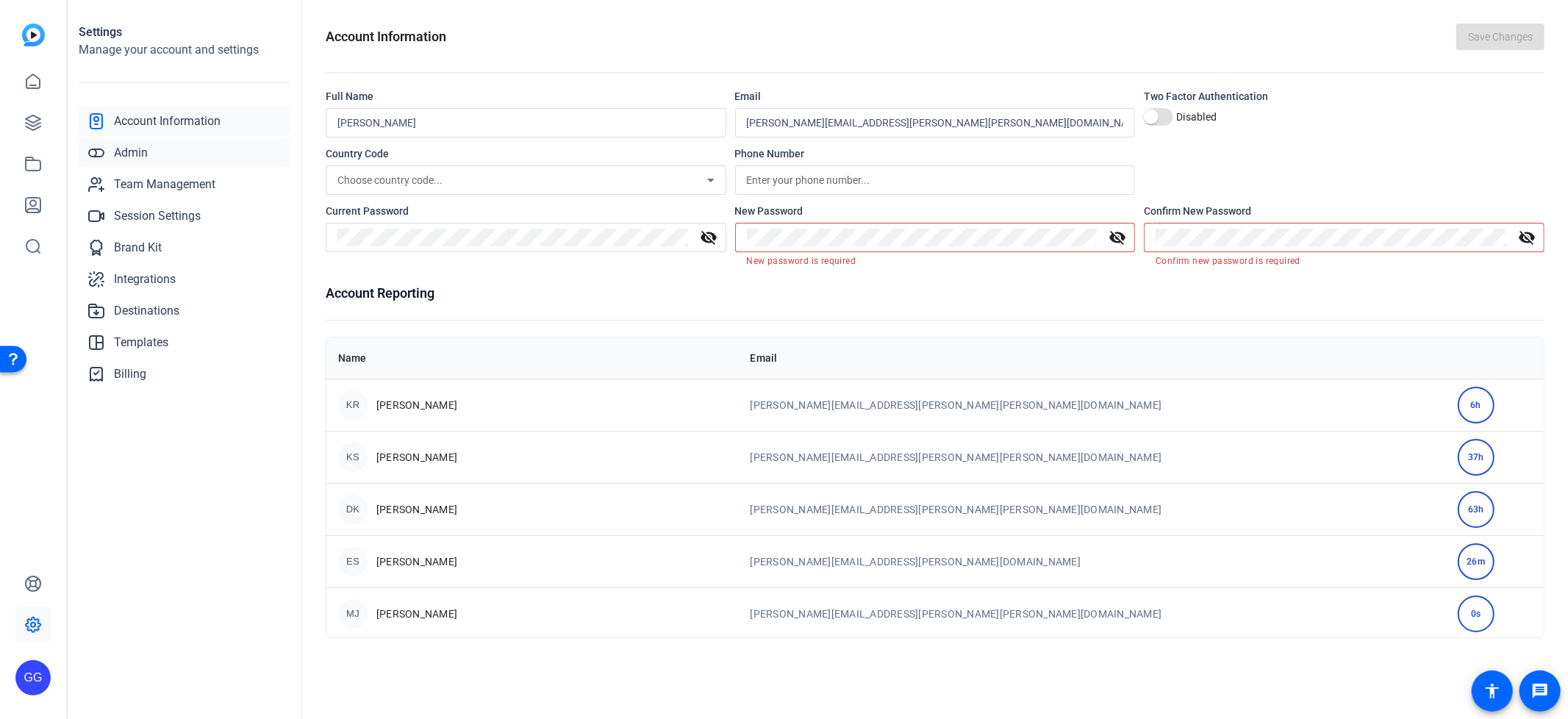
click at [130, 158] on span "Admin" at bounding box center [130, 153] width 33 height 17
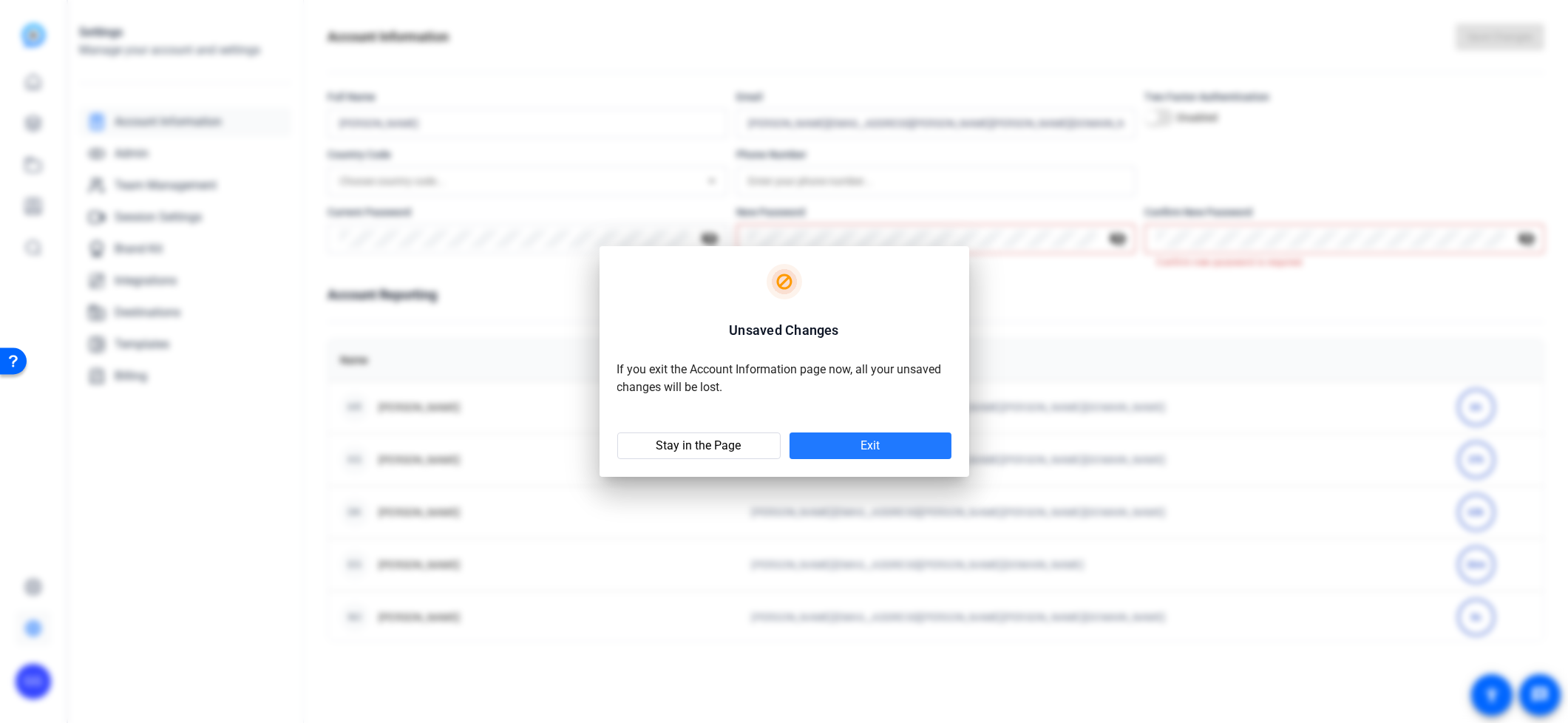
click at [833, 446] on span at bounding box center [870, 446] width 162 height 36
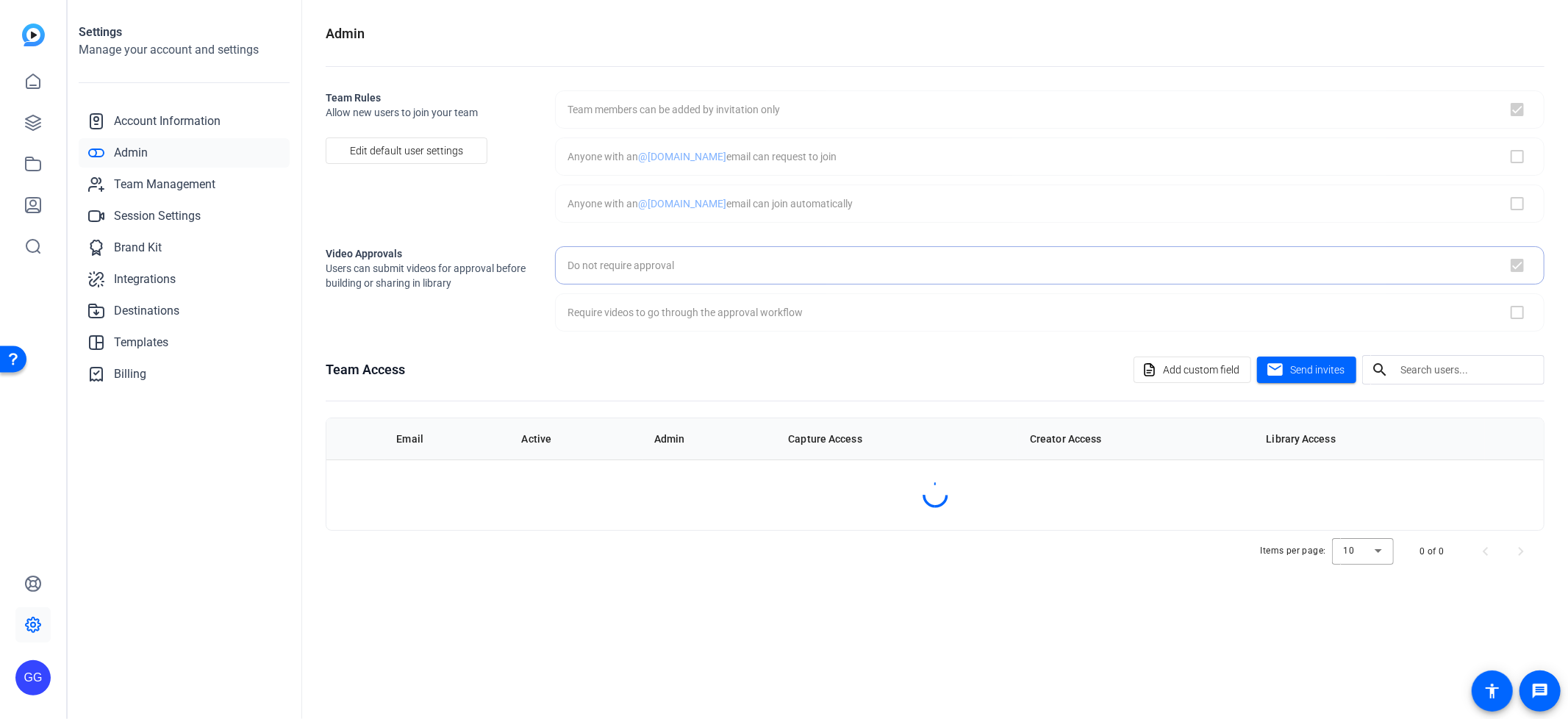
checkbox input "true"
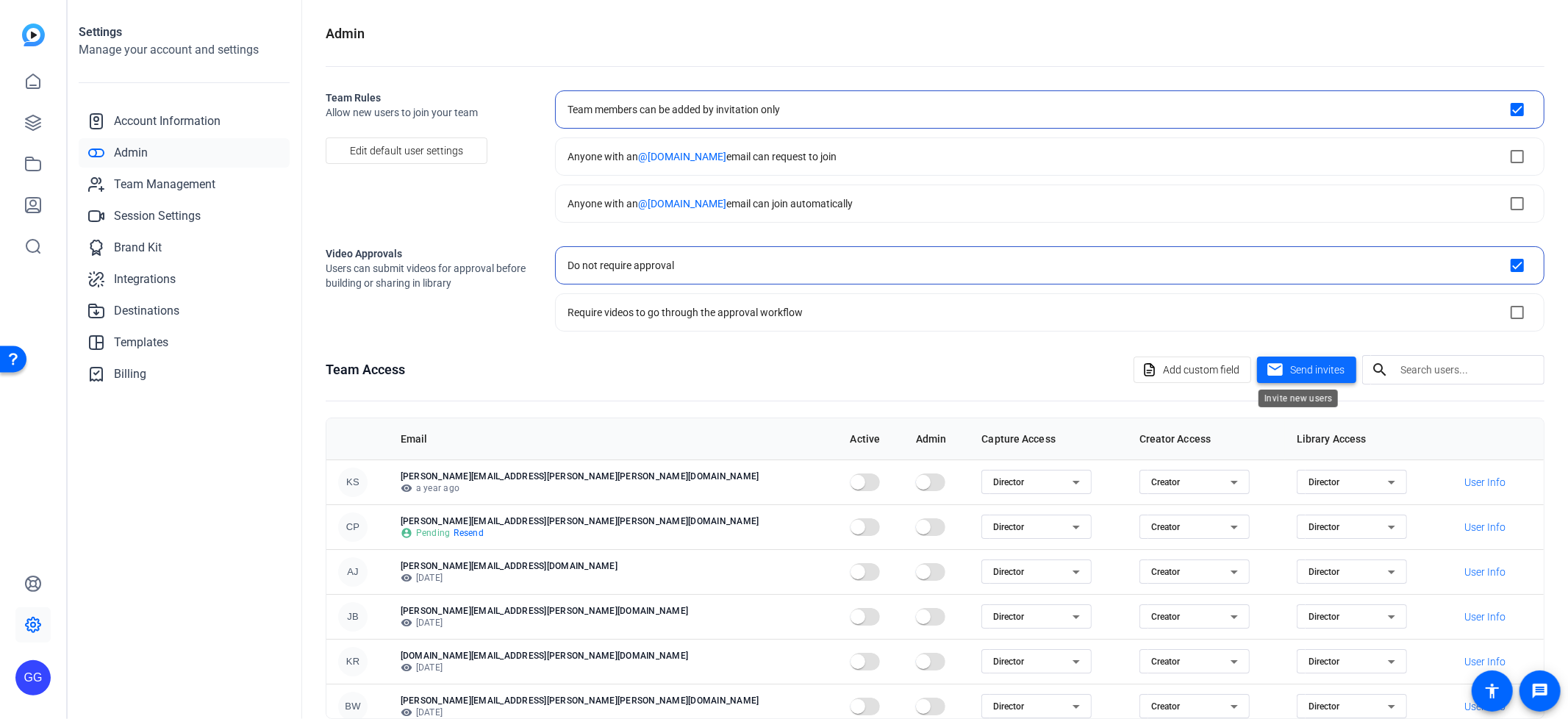
click at [1320, 370] on span "Send invites" at bounding box center [1317, 370] width 54 height 15
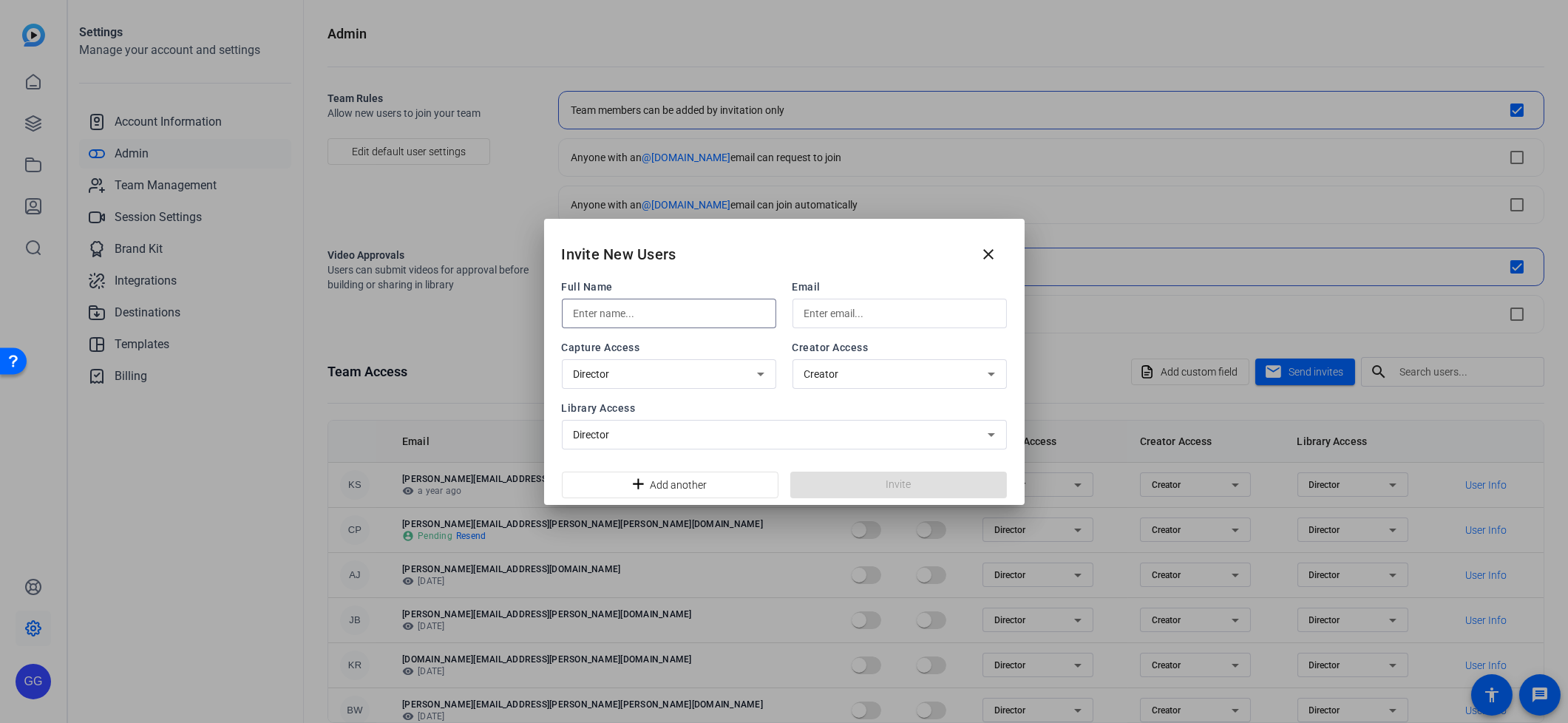
click at [599, 312] on input "text" at bounding box center [669, 313] width 191 height 17
click at [670, 303] on div at bounding box center [669, 313] width 191 height 30
click at [579, 310] on input "kristen King" at bounding box center [669, 313] width 191 height 17
type input "Kristen King"
click at [851, 310] on input "text" at bounding box center [900, 313] width 191 height 17
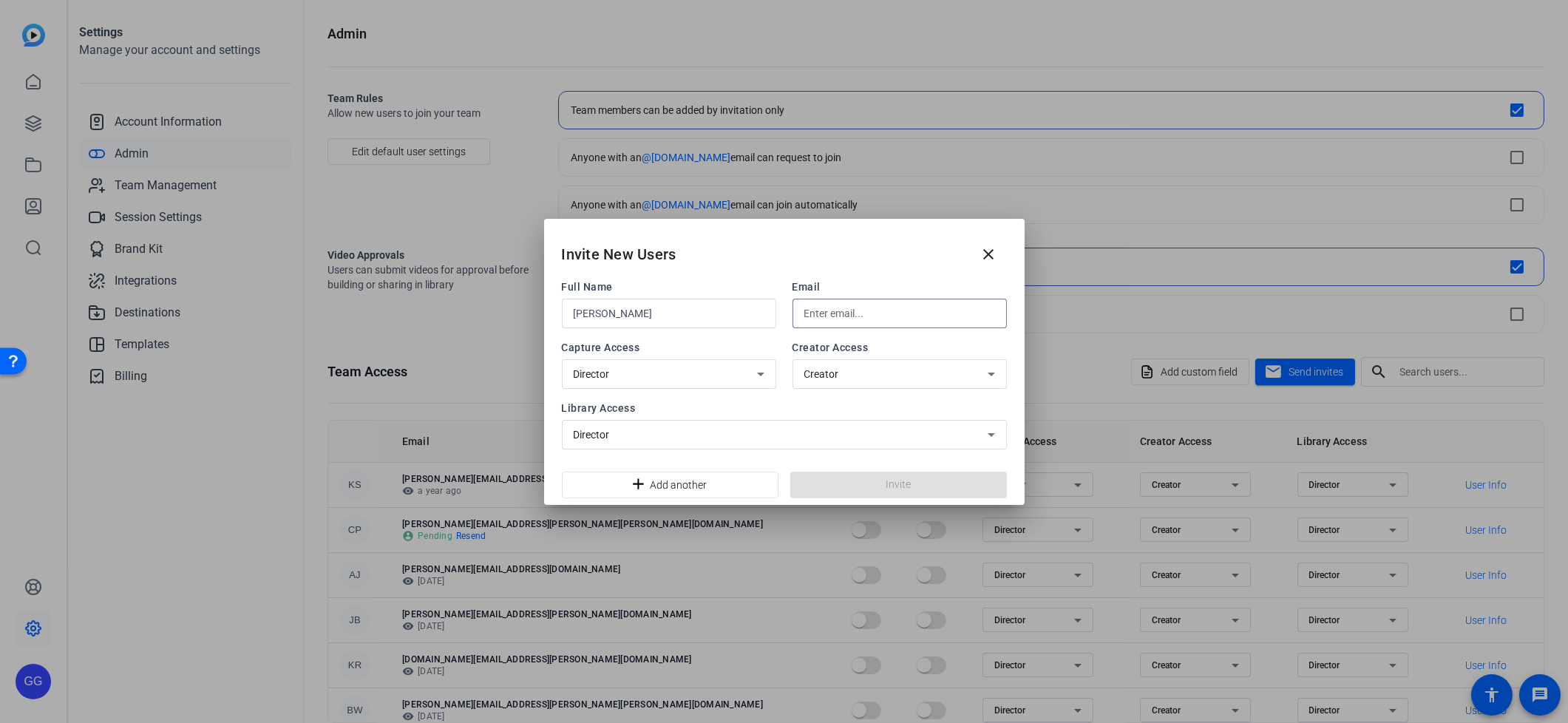
paste input "kristen.king@gartner.com"
type input "kristen.king@gartner.com"
click at [881, 487] on span at bounding box center [899, 485] width 217 height 36
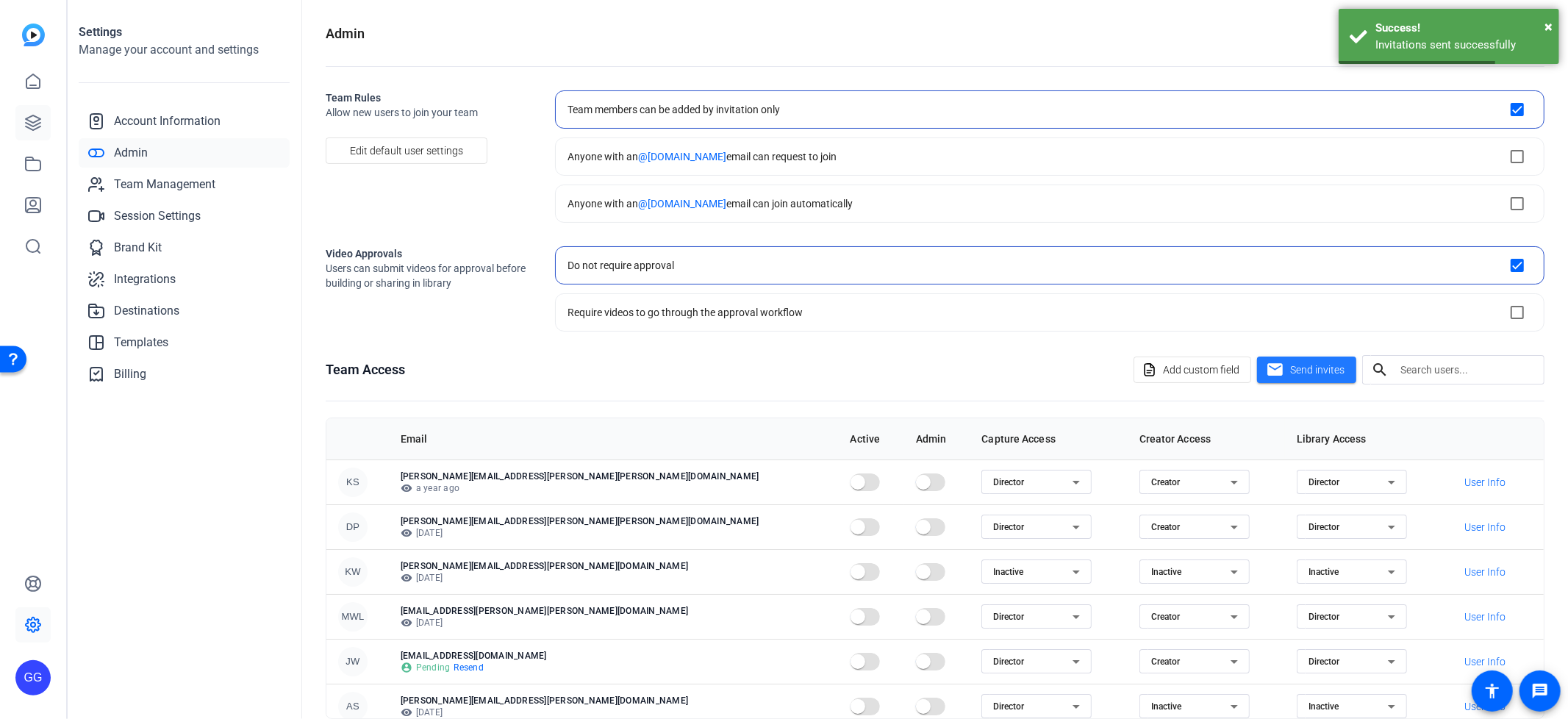
click at [49, 126] on link at bounding box center [32, 122] width 35 height 35
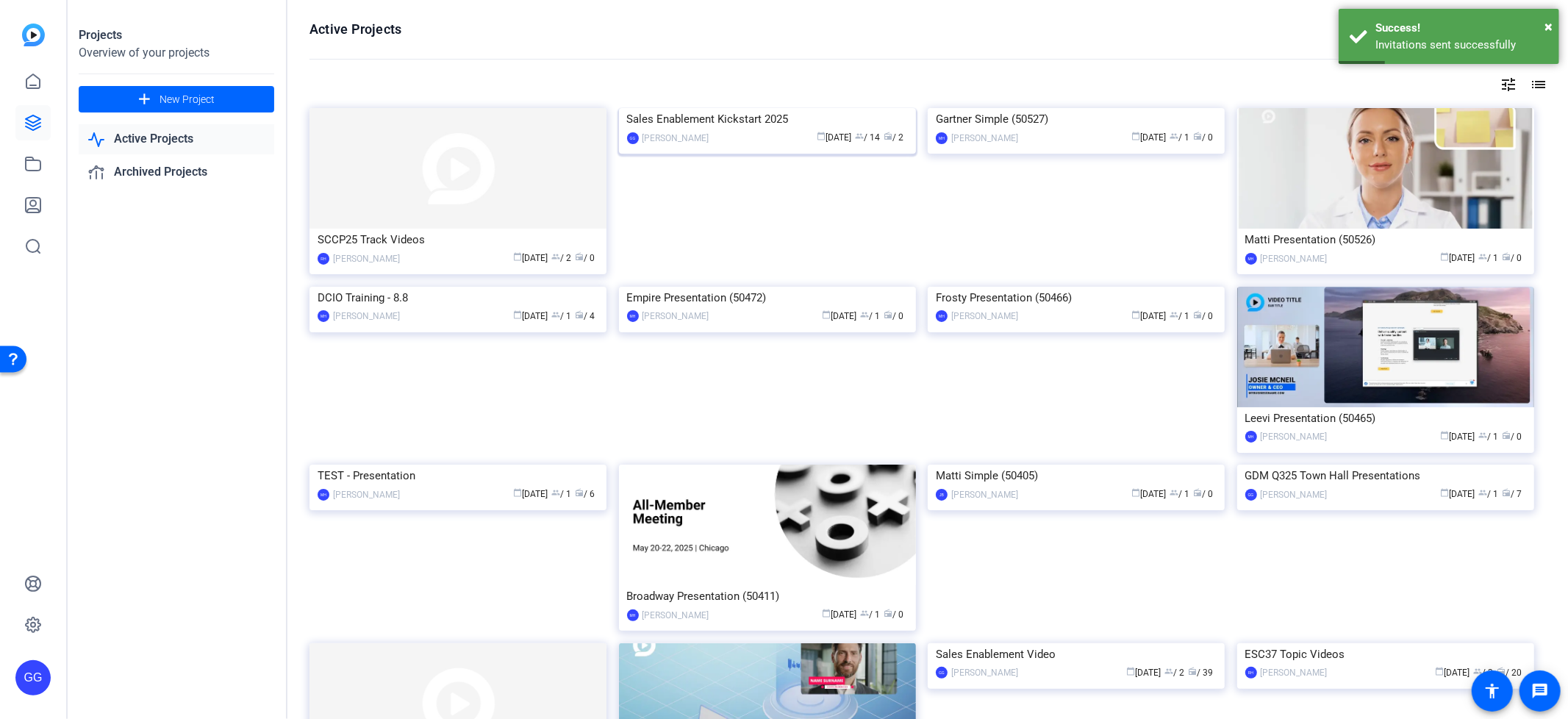
click at [738, 130] on div "Sales Enablement Kickstart 2025" at bounding box center [768, 118] width 281 height 22
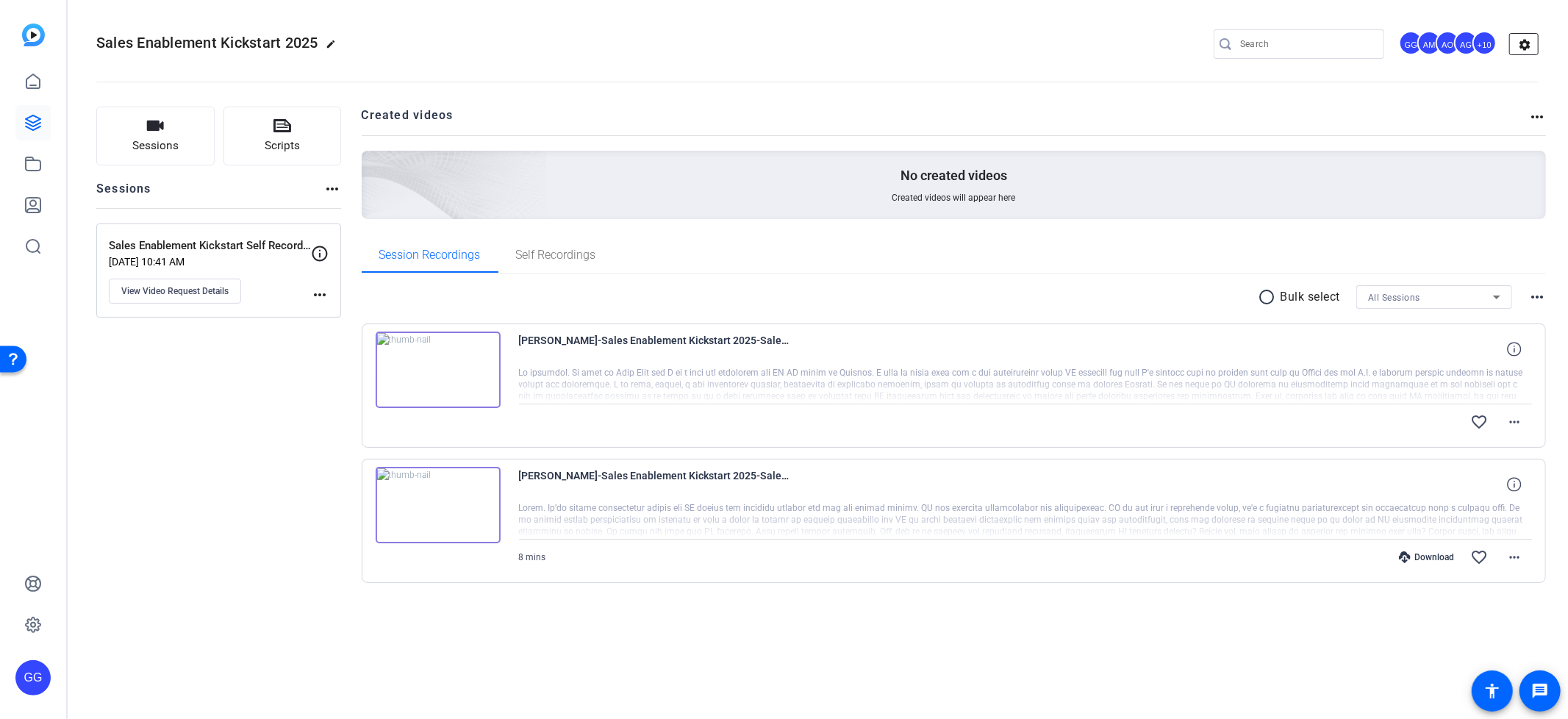
click at [1529, 45] on mat-icon "settings" at bounding box center [1525, 44] width 30 height 22
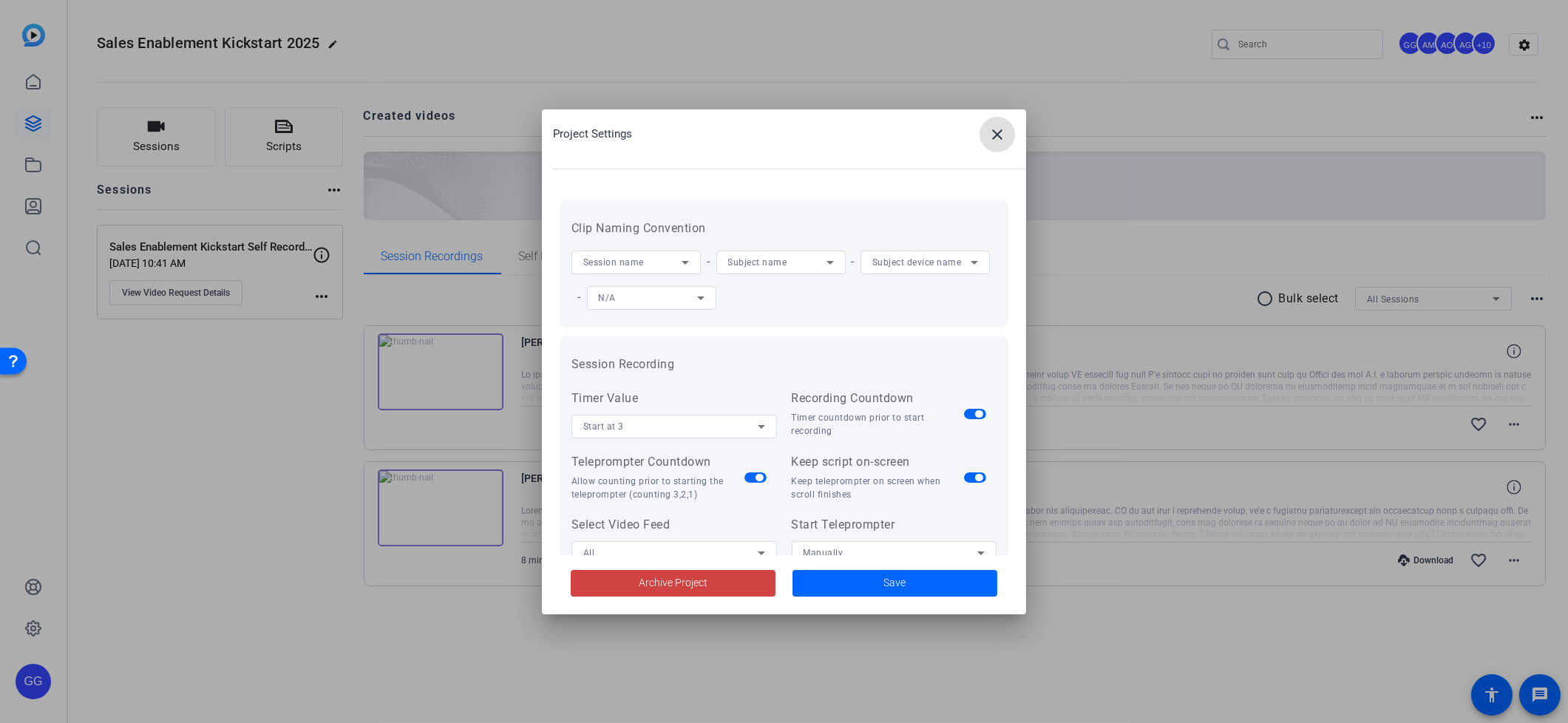
click at [990, 159] on h2 "Project Settings close" at bounding box center [784, 147] width 484 height 76
click at [1000, 145] on span at bounding box center [997, 134] width 36 height 36
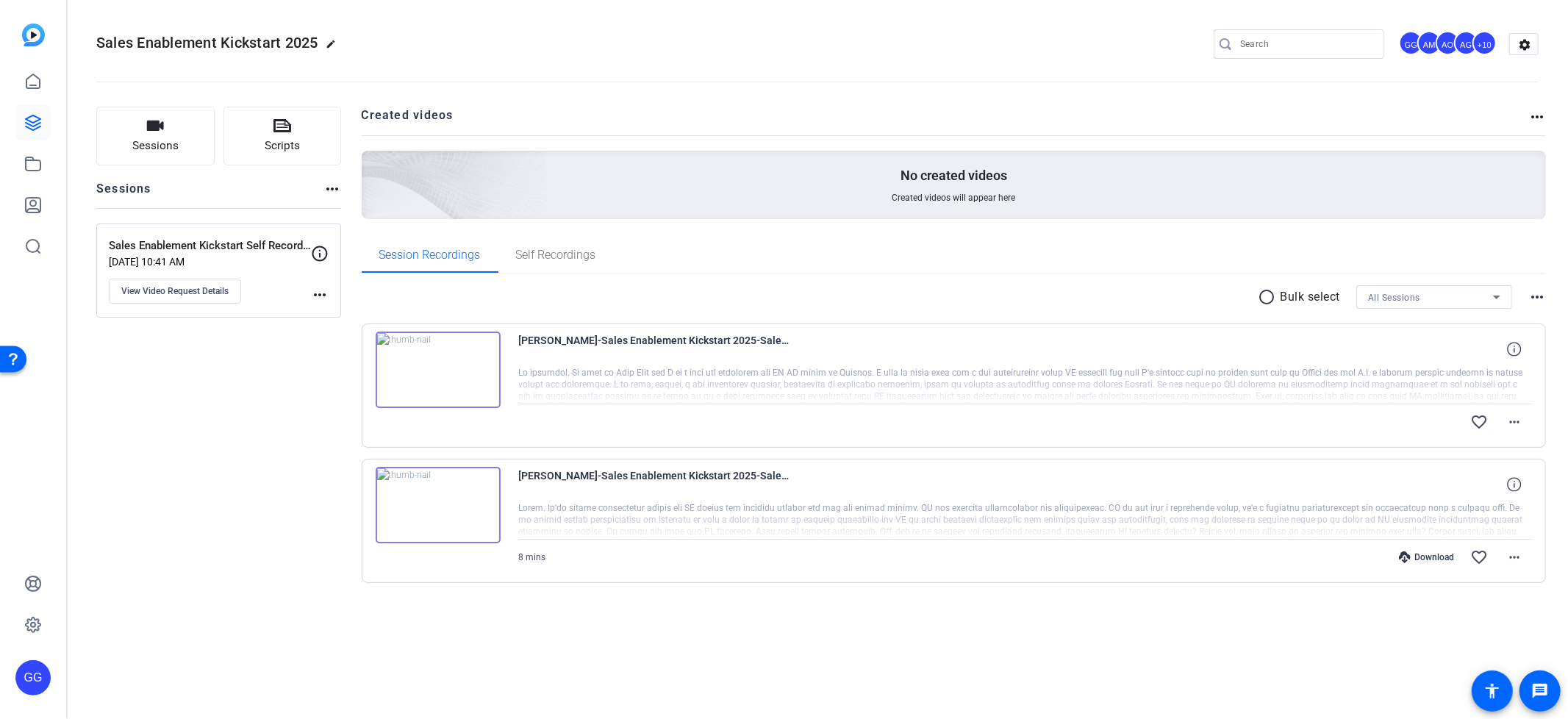
click at [1410, 44] on div "GG" at bounding box center [1410, 42] width 24 height 24
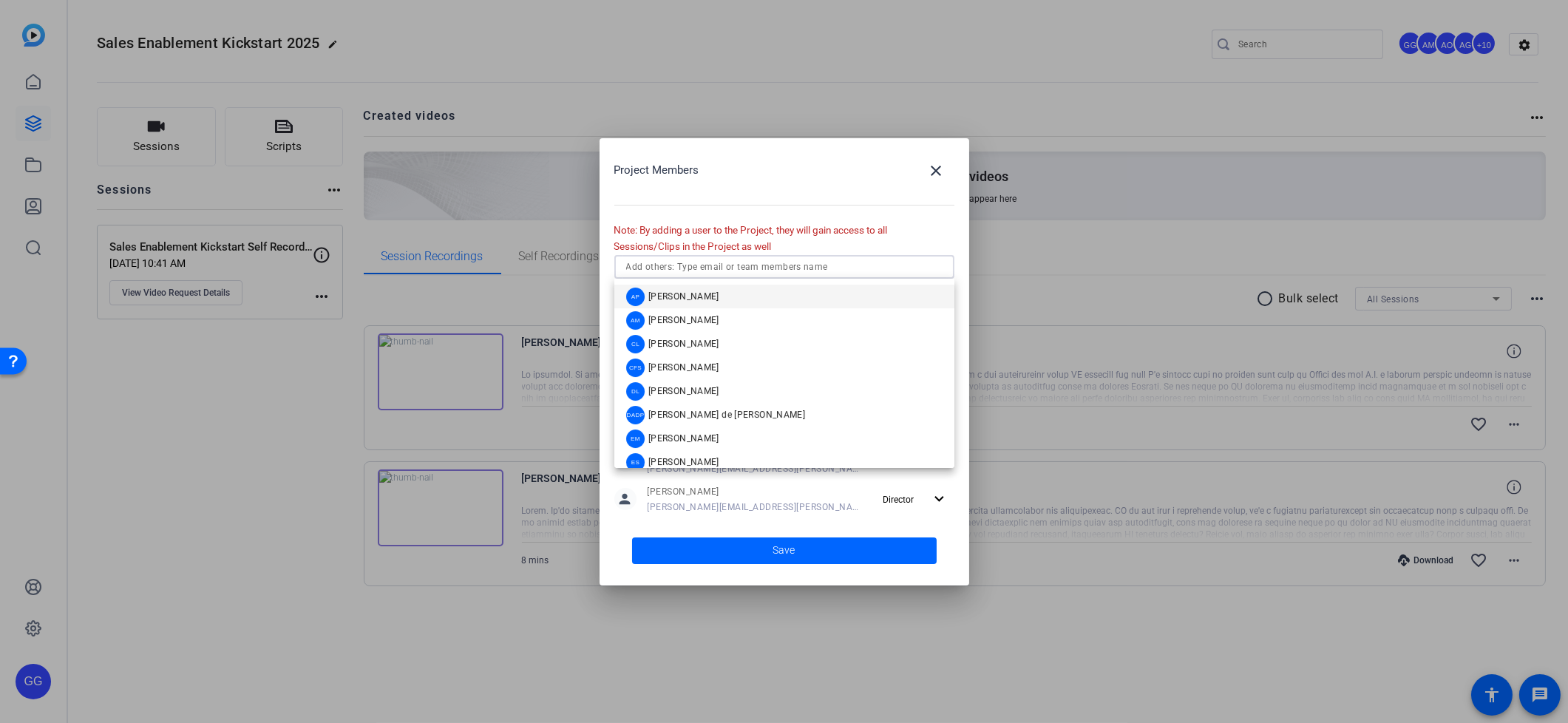
click at [783, 263] on input "text" at bounding box center [784, 267] width 317 height 17
click at [943, 267] on div at bounding box center [943, 267] width 0 height 0
click at [871, 272] on input "text" at bounding box center [784, 267] width 317 height 17
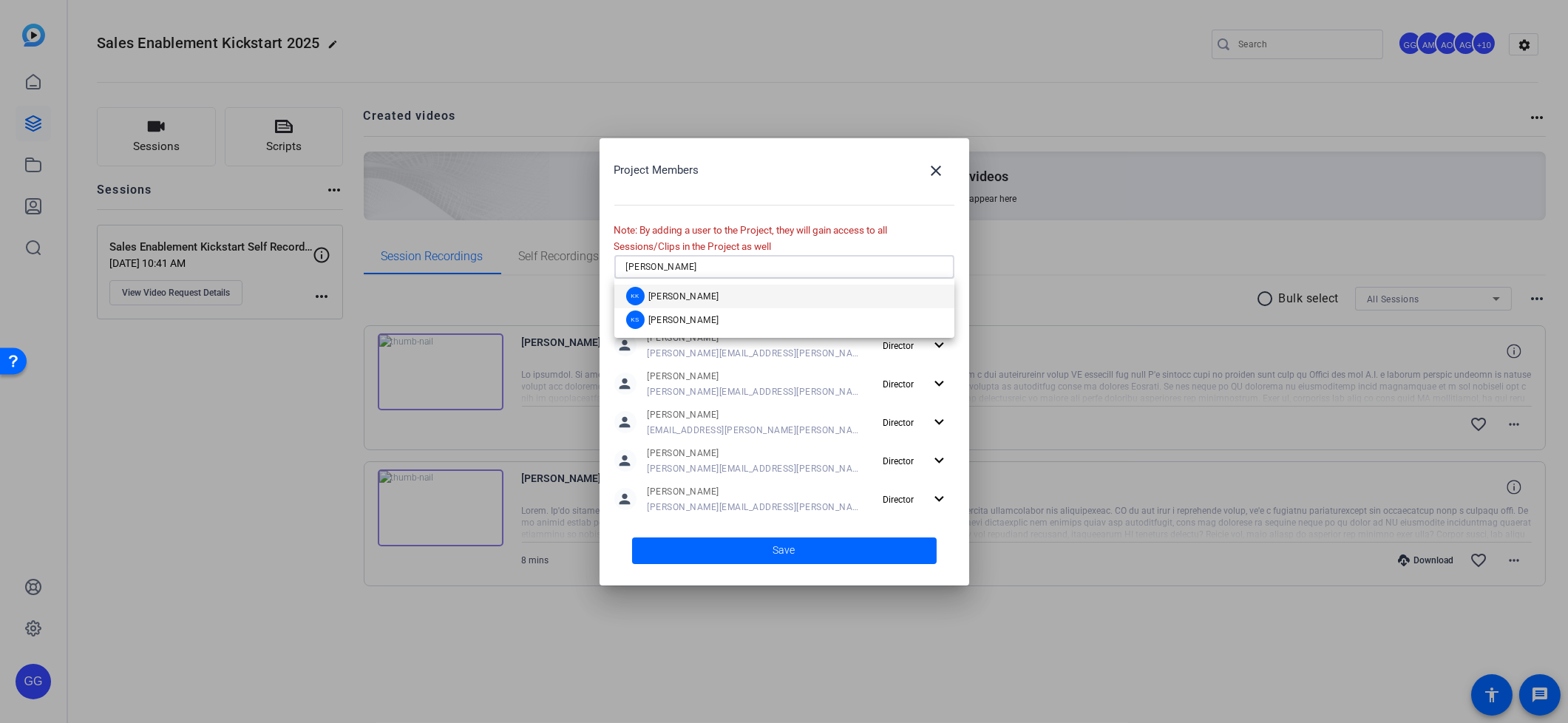
click at [943, 267] on div at bounding box center [943, 267] width 0 height 0
type input "Kristen"
click at [715, 300] on mat-option "KK Kristen King" at bounding box center [784, 296] width 340 height 24
click at [772, 549] on span at bounding box center [784, 550] width 304 height 36
